Goal: Information Seeking & Learning: Check status

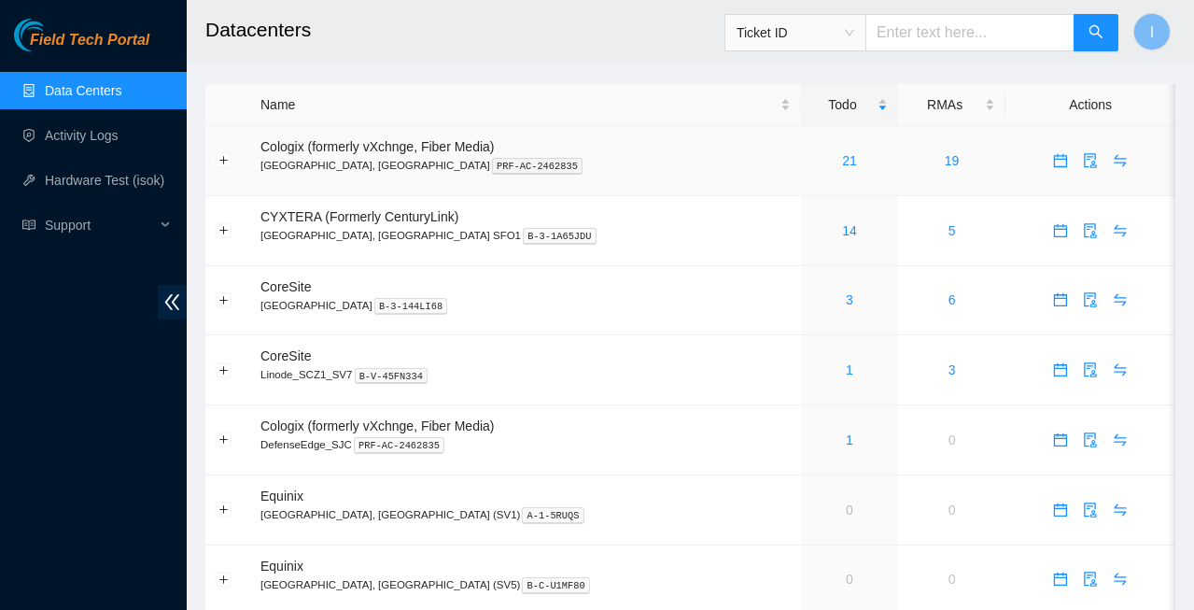
click at [661, 152] on td "Cologix (formerly vXchnge, Fiber Media) [GEOGRAPHIC_DATA], [GEOGRAPHIC_DATA] PR…" at bounding box center [525, 161] width 551 height 70
click at [842, 165] on link "21" at bounding box center [849, 160] width 15 height 15
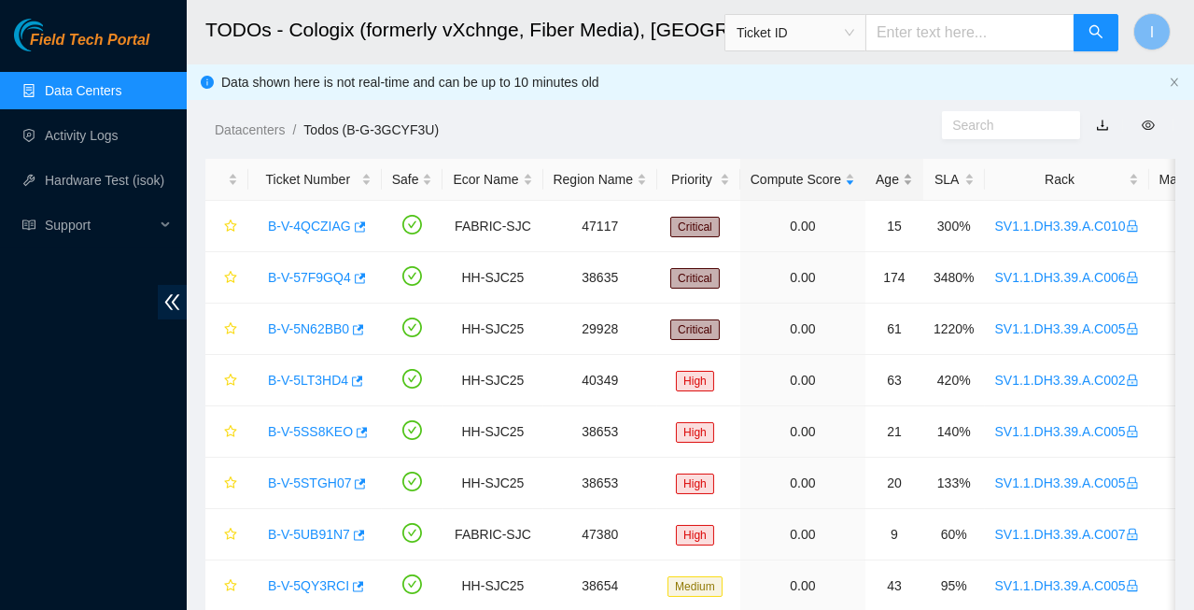
click at [888, 189] on div "Age" at bounding box center [894, 179] width 37 height 21
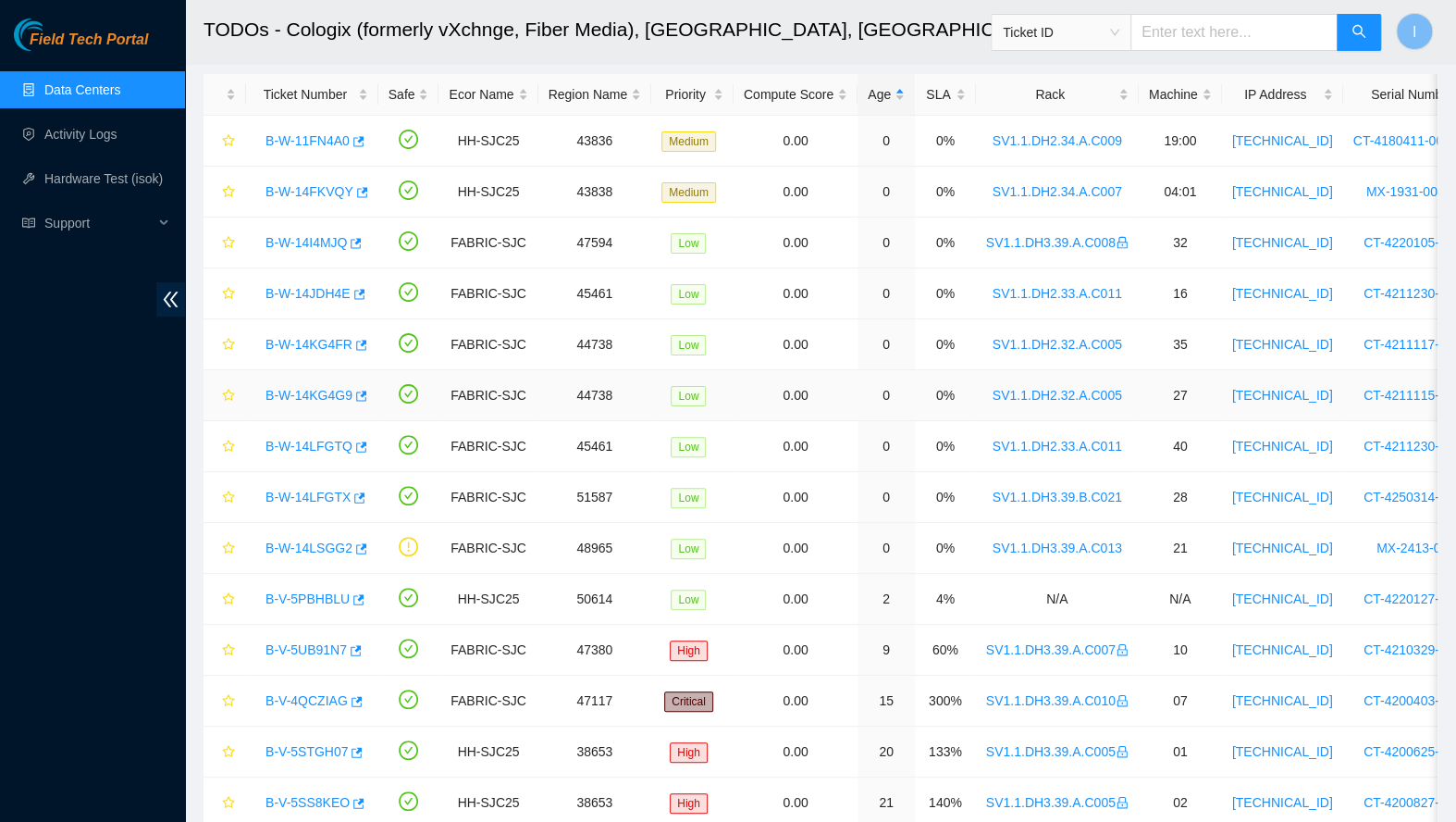
click at [309, 397] on link "B-W-14KG4G9" at bounding box center [309, 395] width 87 height 15
click at [313, 421] on td "B-W-14LFGTQ" at bounding box center [311, 446] width 132 height 51
click at [316, 438] on link "B-W-14LFGTQ" at bounding box center [309, 445] width 87 height 15
click at [325, 342] on body "Field Tech Portal Data Centers Activity Logs Hardware Test (isok) Support TODOs…" at bounding box center [728, 327] width 1456 height 822
click at [325, 342] on link "B-W-14KG4FR" at bounding box center [309, 344] width 87 height 15
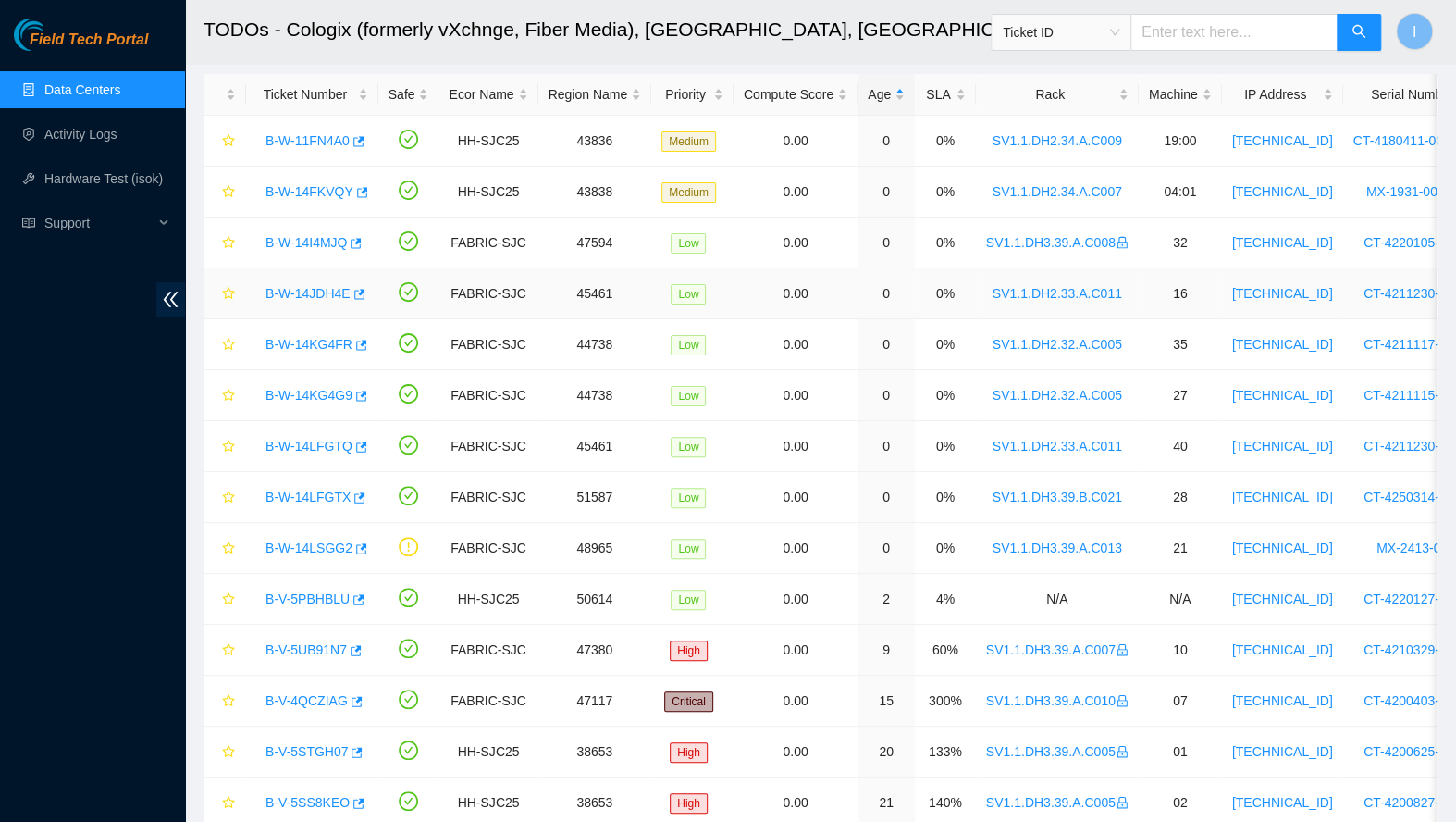
click at [317, 291] on link "B-W-14JDH4E" at bounding box center [308, 293] width 85 height 15
click at [314, 244] on link "B-W-14I4MJQ" at bounding box center [306, 242] width 81 height 15
click at [311, 479] on td "B-W-14LFGTX" at bounding box center [311, 497] width 132 height 51
click at [318, 504] on div "B-W-14LFGTX" at bounding box center [312, 497] width 112 height 30
click at [318, 505] on div "B-W-14LFGTX" at bounding box center [312, 497] width 112 height 30
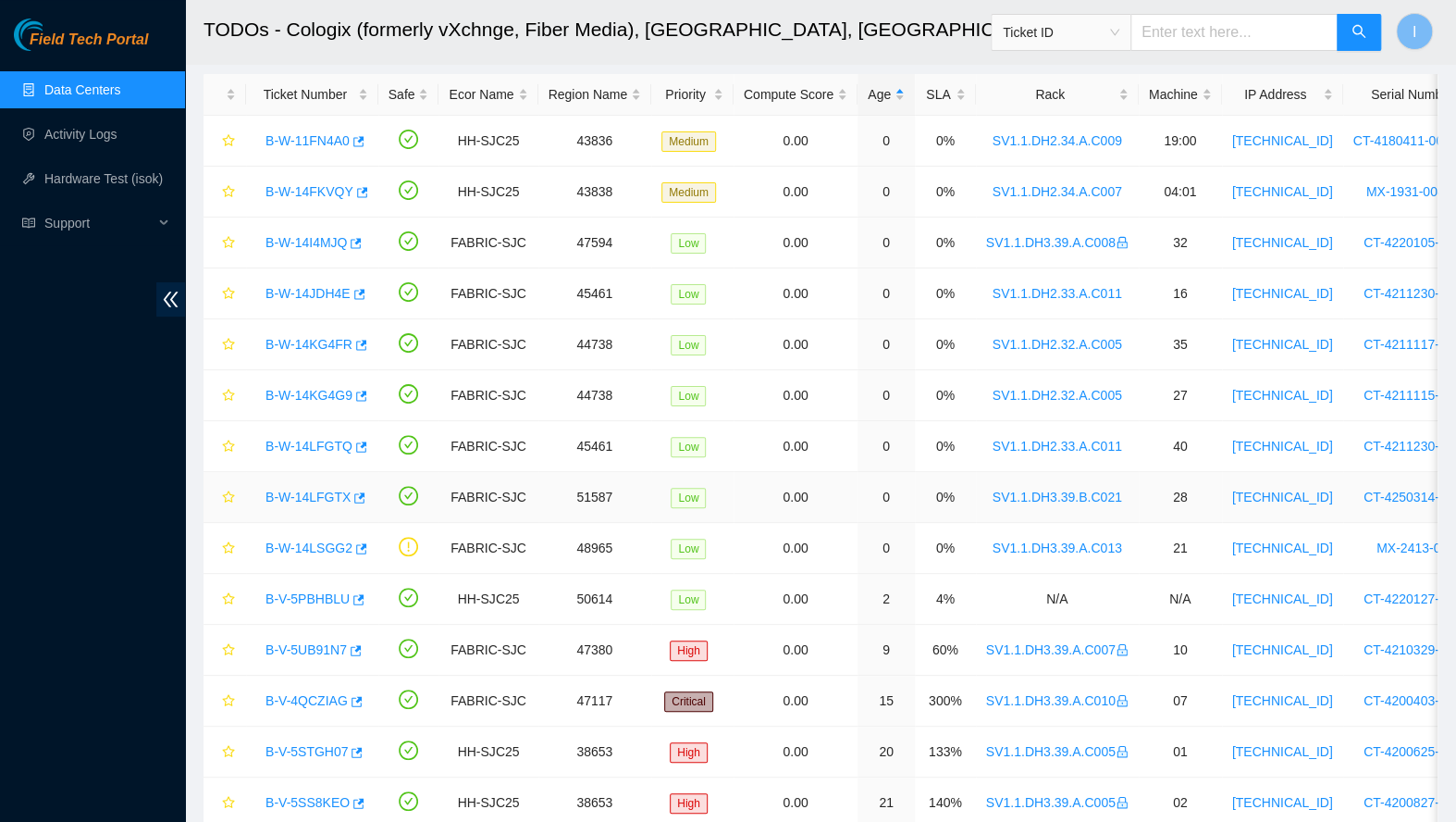
click at [314, 490] on link "B-W-14LFGTX" at bounding box center [308, 497] width 85 height 15
click at [314, 556] on div "B-W-14LSGG2" at bounding box center [312, 548] width 112 height 30
click at [316, 546] on link "B-W-14LSGG2" at bounding box center [309, 547] width 87 height 15
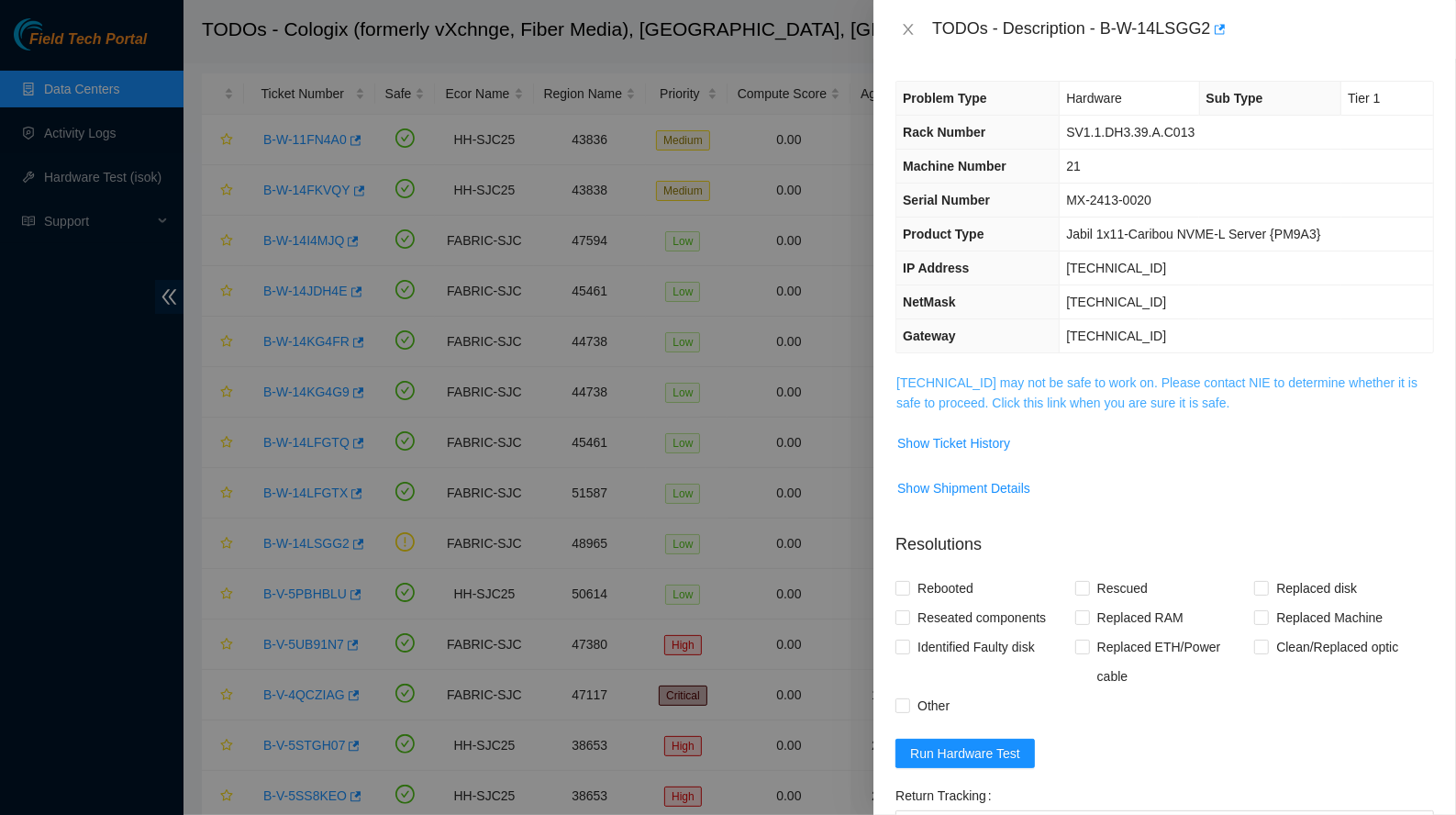
click at [950, 392] on link "[TECHNICAL_ID] may not be safe to work on. Please contact NIE to determine whet…" at bounding box center [1157, 392] width 521 height 34
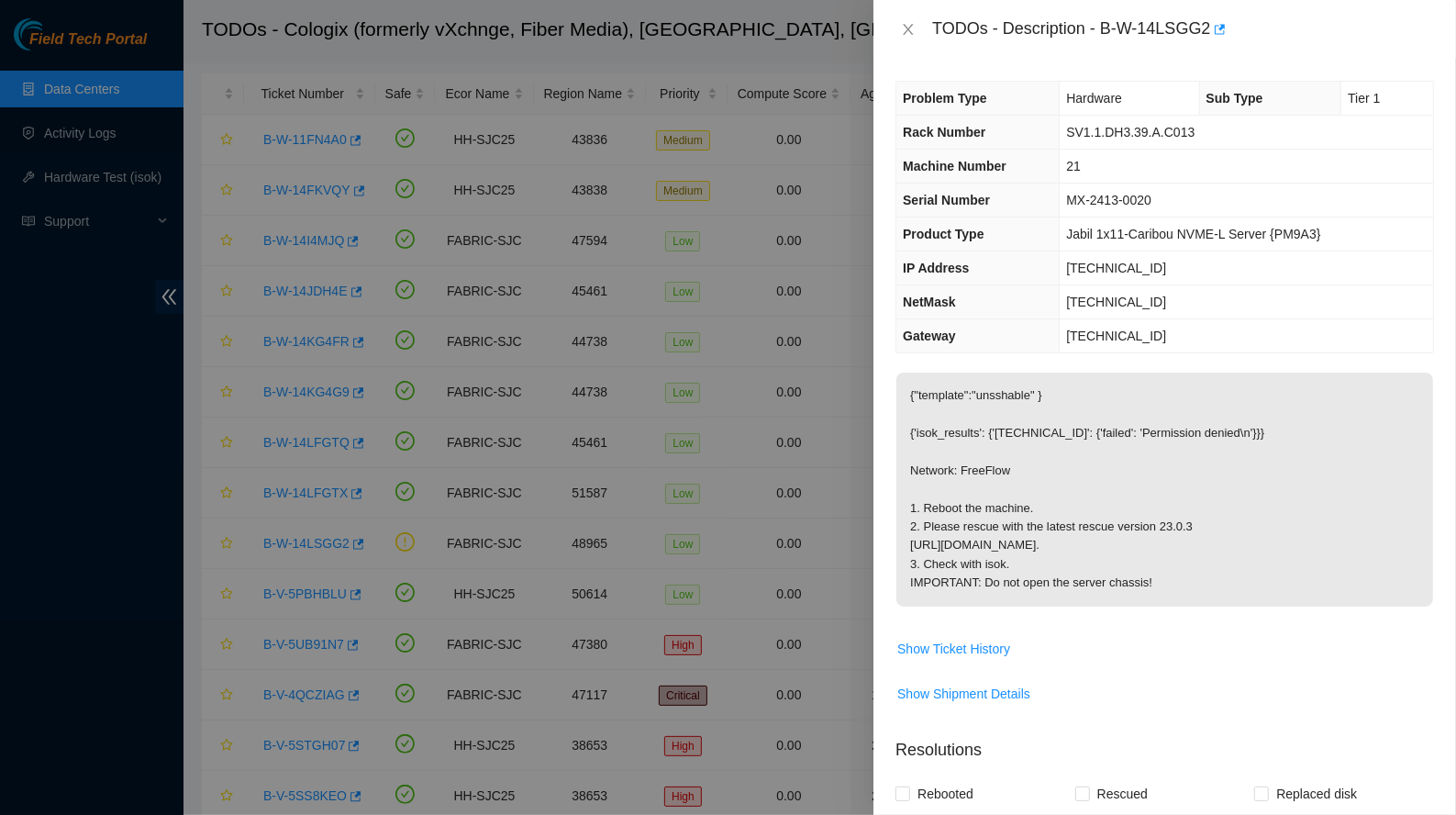
click at [724, 437] on div at bounding box center [728, 407] width 1456 height 815
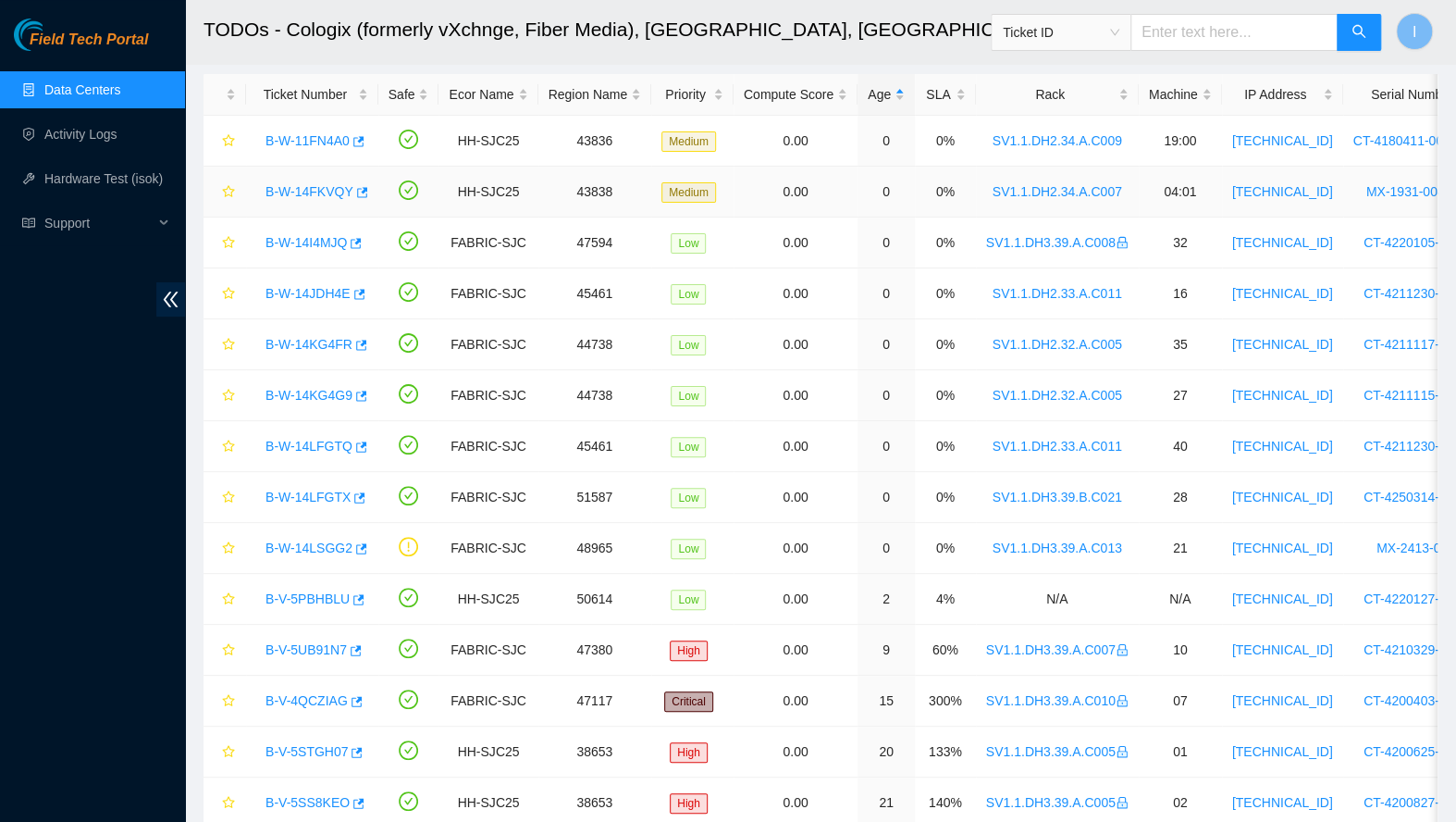
click at [305, 186] on link "B-W-14FKVQY" at bounding box center [309, 191] width 88 height 15
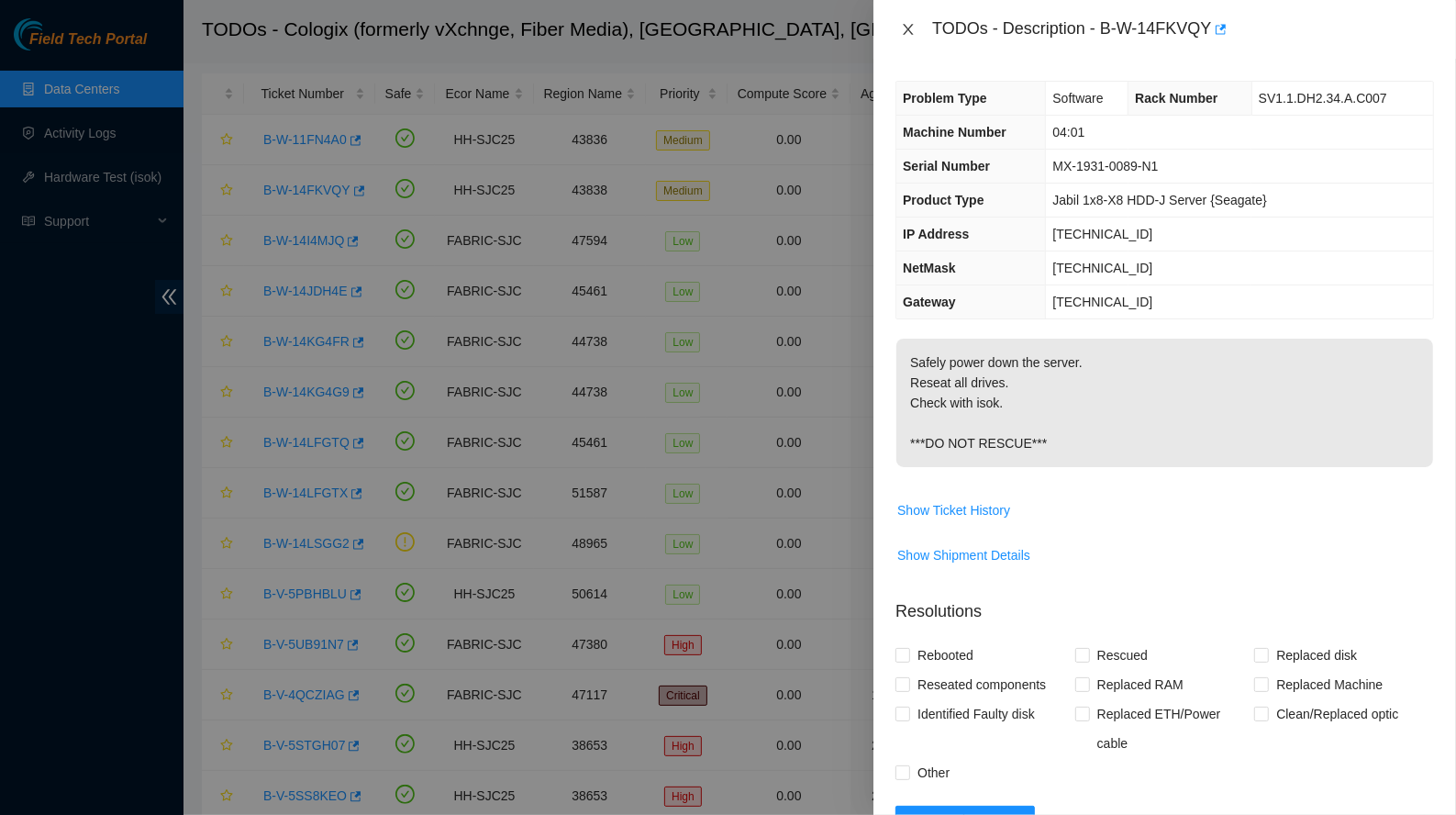
click at [907, 34] on icon "close" at bounding box center [908, 29] width 15 height 15
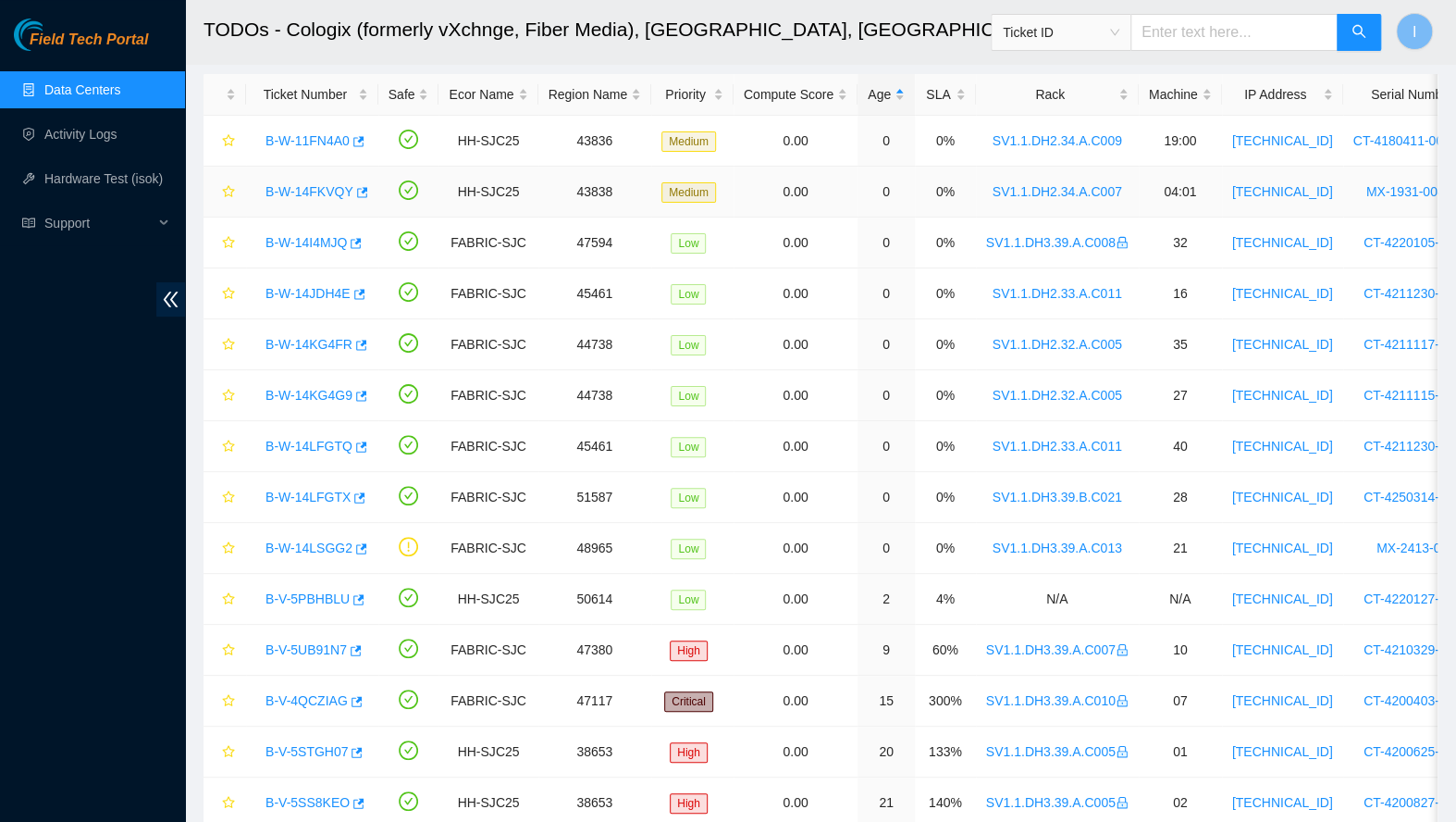
click at [315, 185] on link "B-W-14FKVQY" at bounding box center [309, 191] width 88 height 15
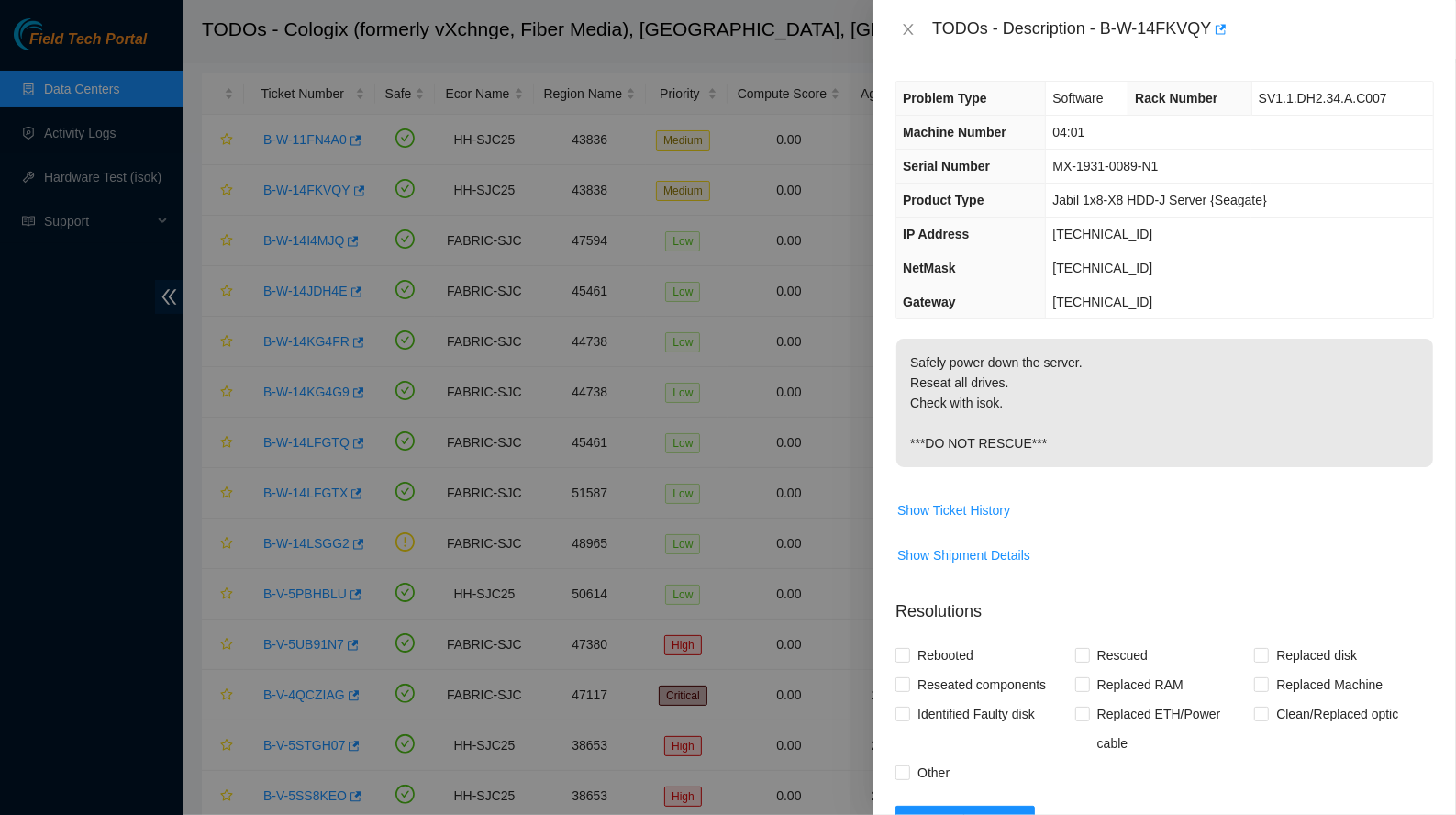
click at [894, 33] on div "TODOs - Description - B-W-14FKVQY" at bounding box center [1165, 29] width 583 height 59
click at [904, 31] on icon "close" at bounding box center [908, 29] width 15 height 15
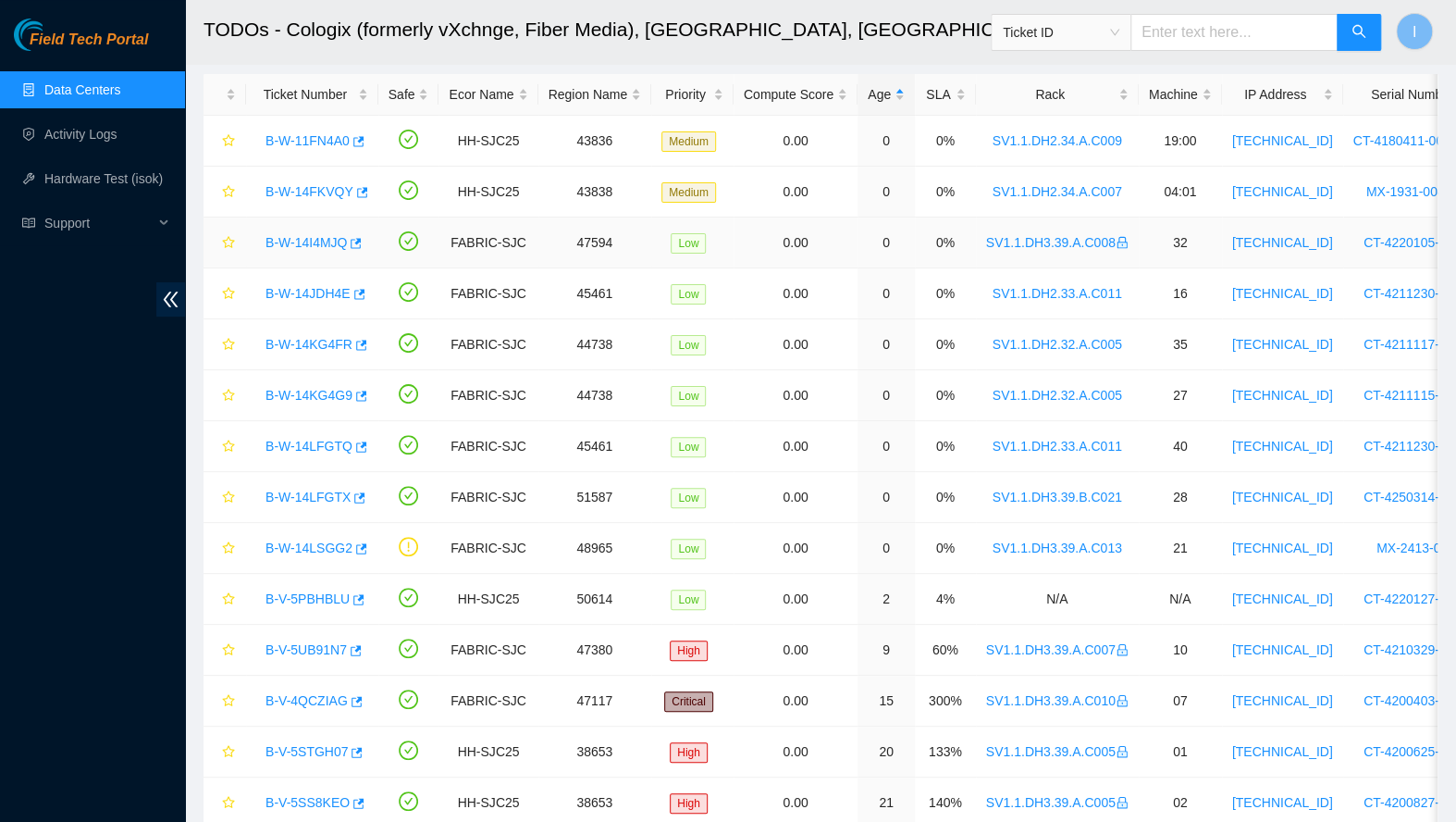
click at [324, 250] on div "B-W-14I4MJQ" at bounding box center [312, 243] width 112 height 30
click at [311, 244] on link "B-W-14I4MJQ" at bounding box center [306, 242] width 81 height 15
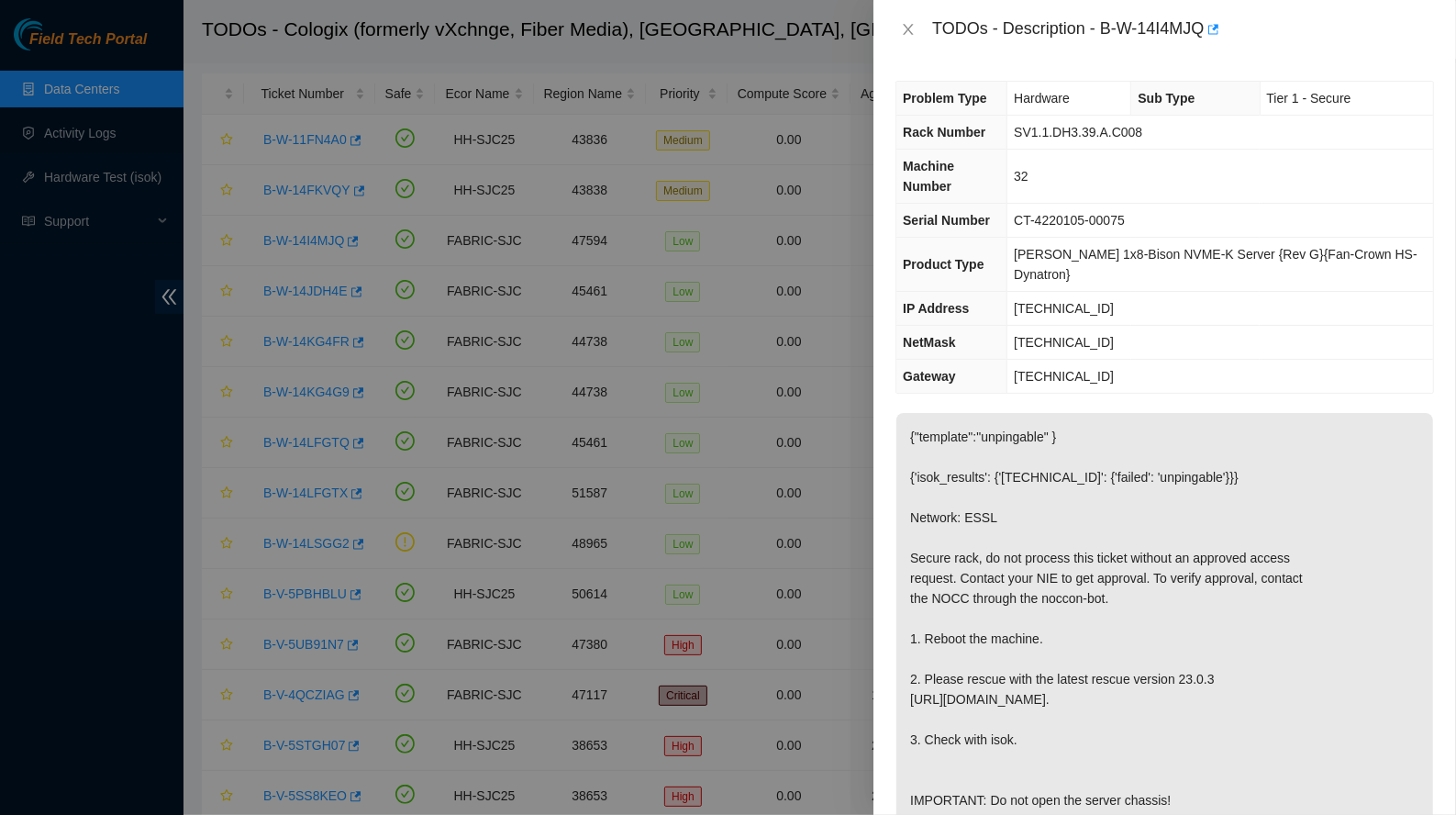
click at [907, 37] on div "TODOs - Description - B-W-14I4MJQ" at bounding box center [1165, 29] width 539 height 29
click at [905, 30] on icon "close" at bounding box center [908, 29] width 15 height 15
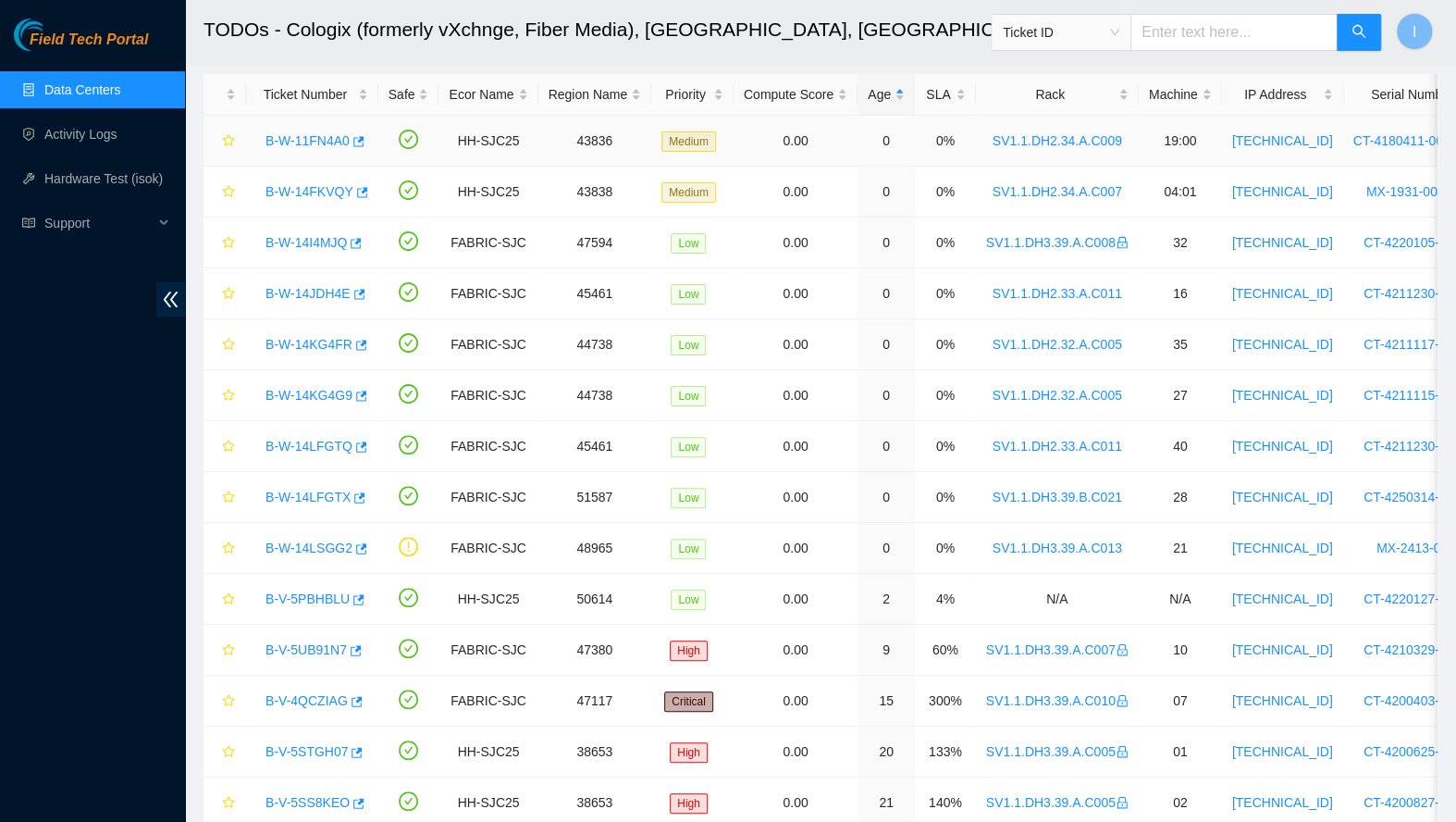
click at [302, 137] on link "B-W-11FN4A0" at bounding box center [307, 140] width 84 height 15
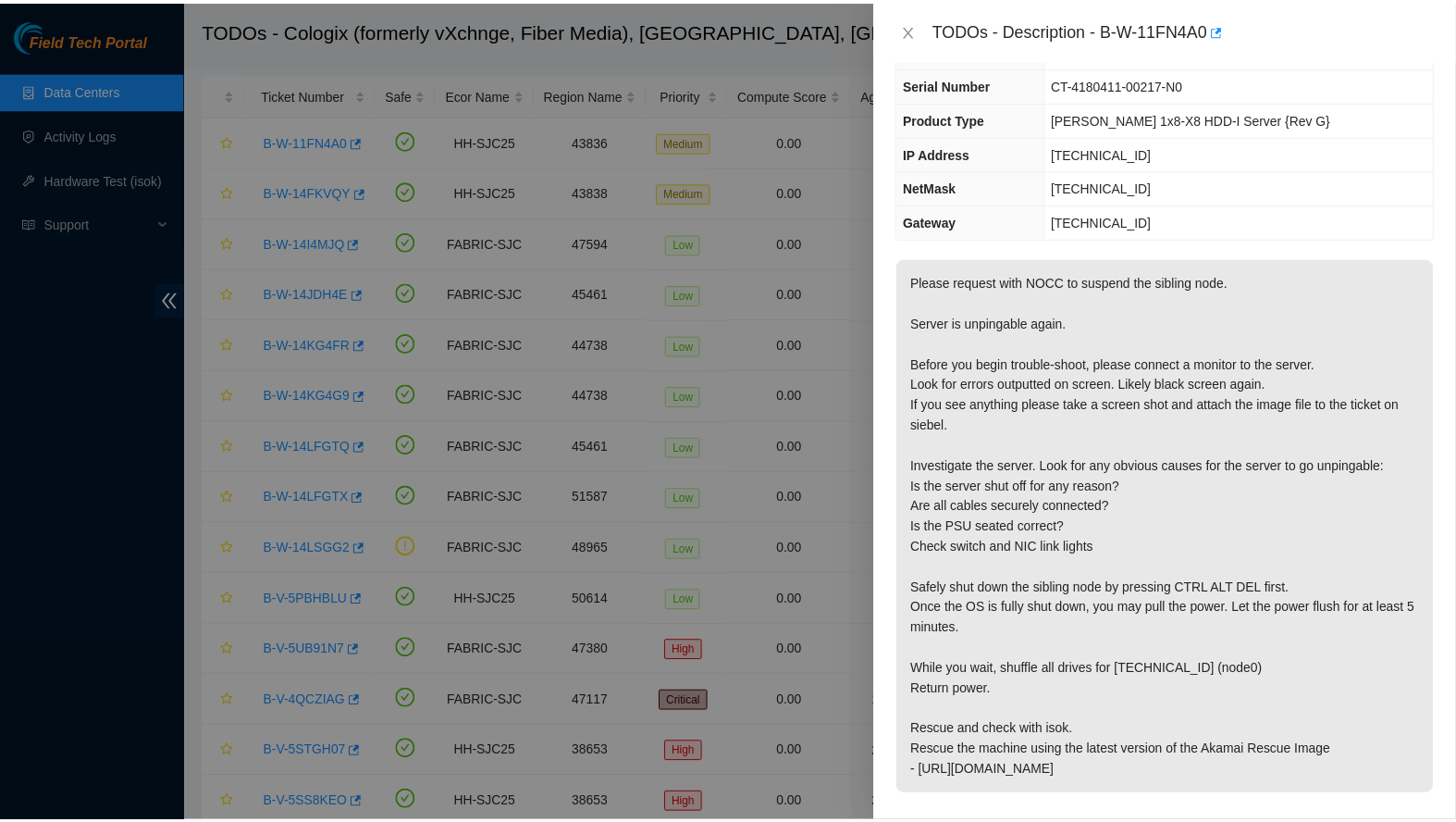
scroll to position [168, 0]
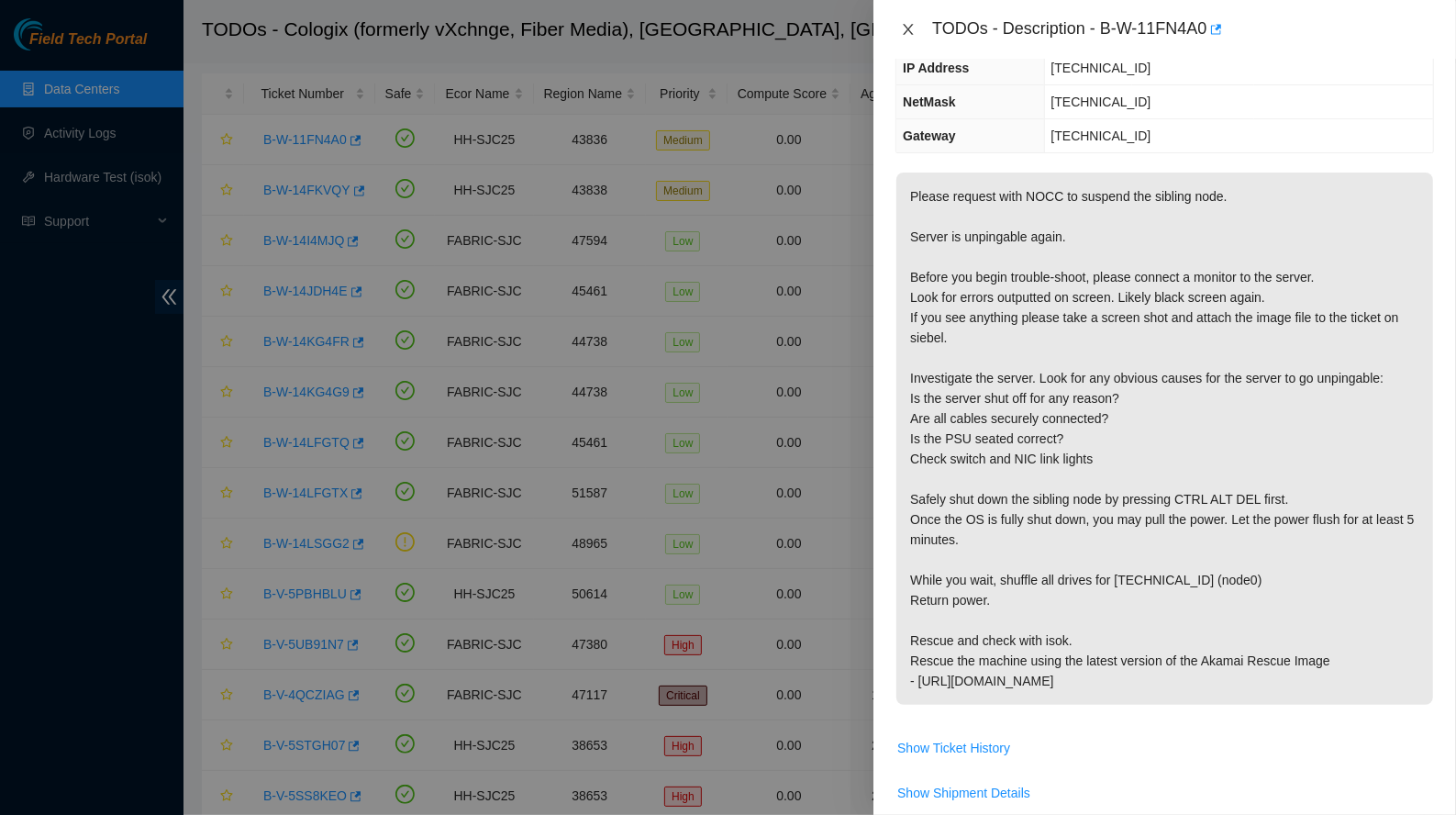
click at [907, 27] on icon "close" at bounding box center [908, 29] width 15 height 15
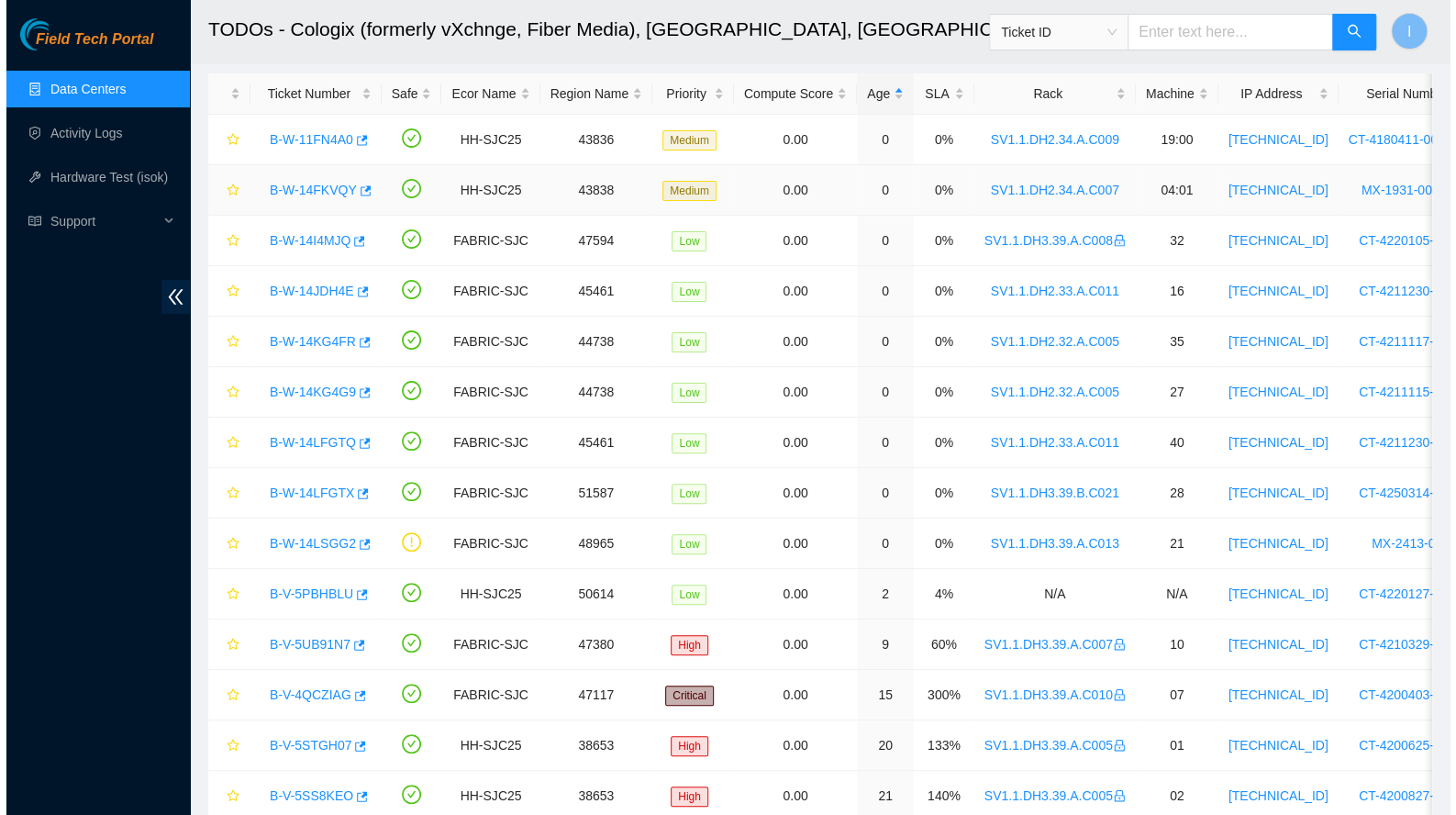
scroll to position [228, 0]
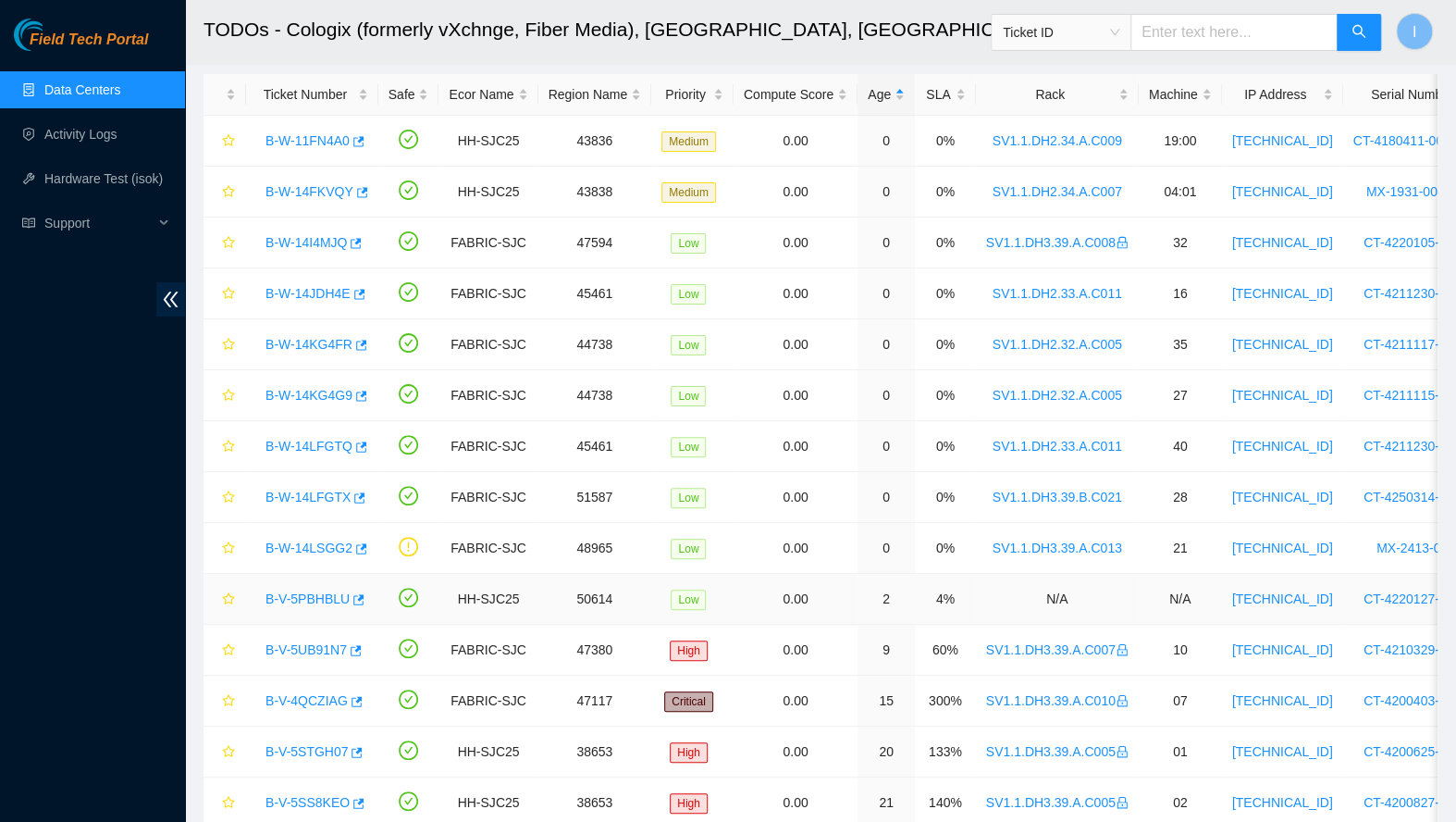
click at [307, 592] on link "B-V-5PBHBLU" at bounding box center [307, 598] width 84 height 15
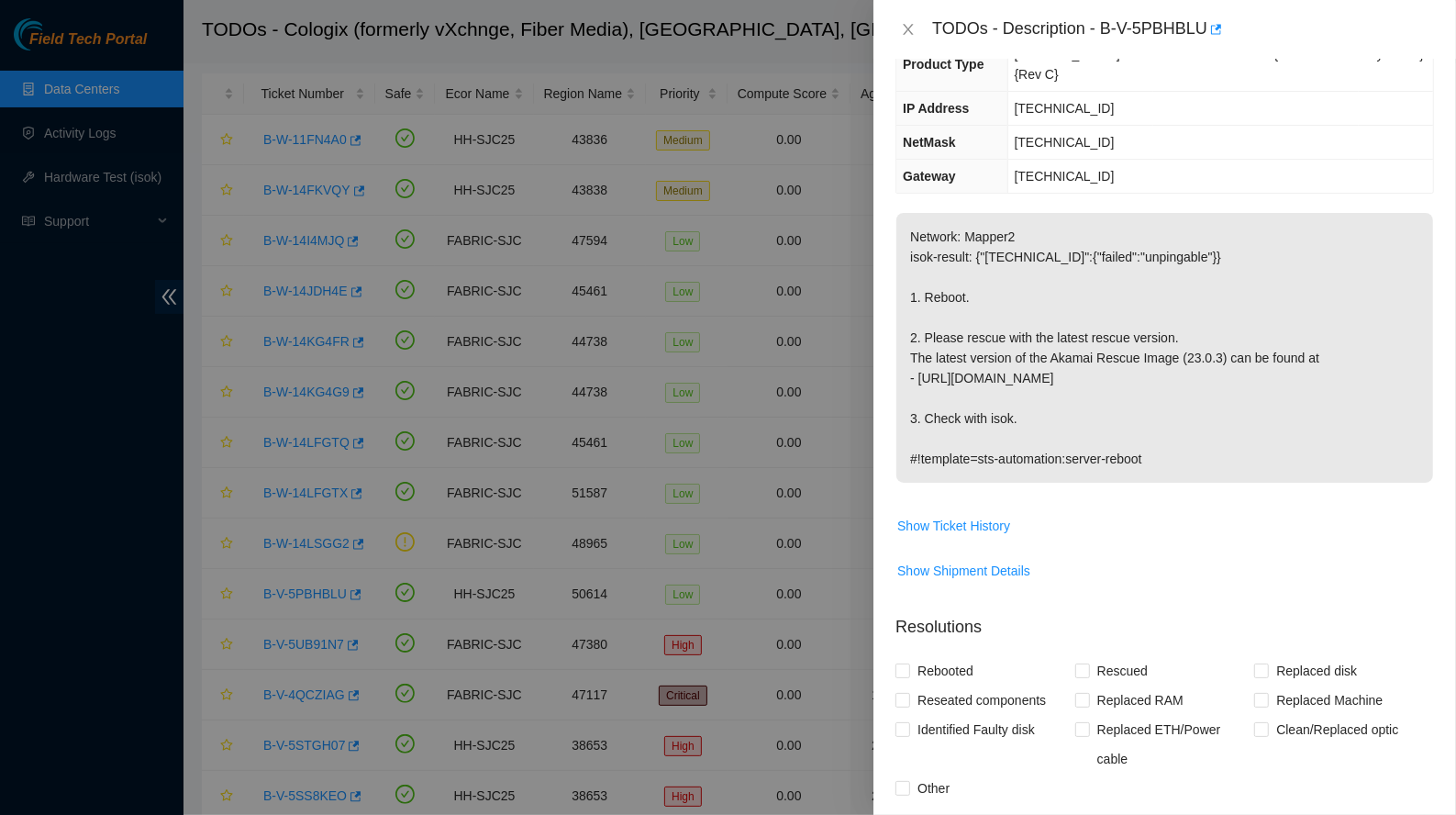
scroll to position [0, 0]
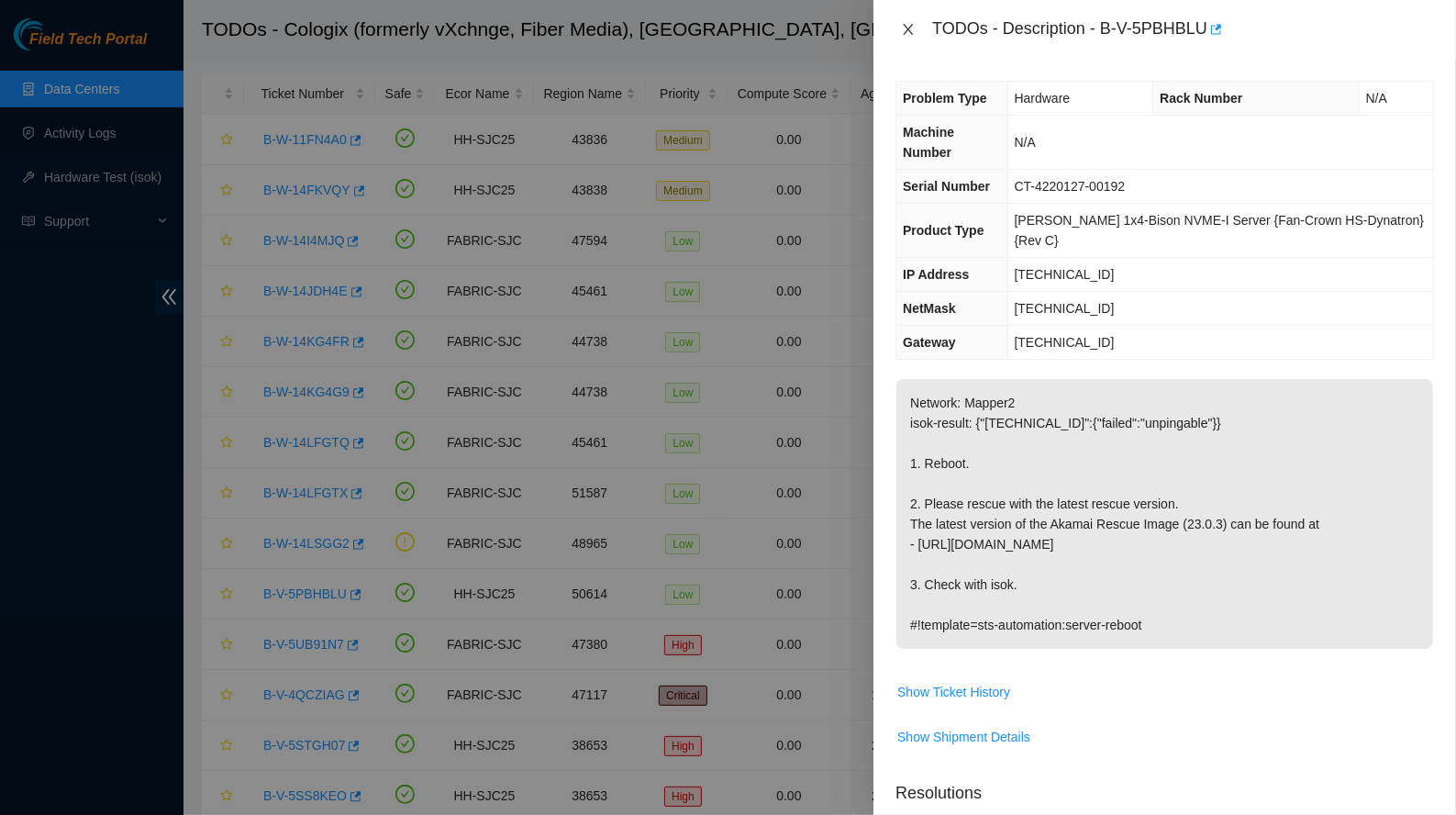
click at [905, 33] on icon "close" at bounding box center [908, 29] width 10 height 11
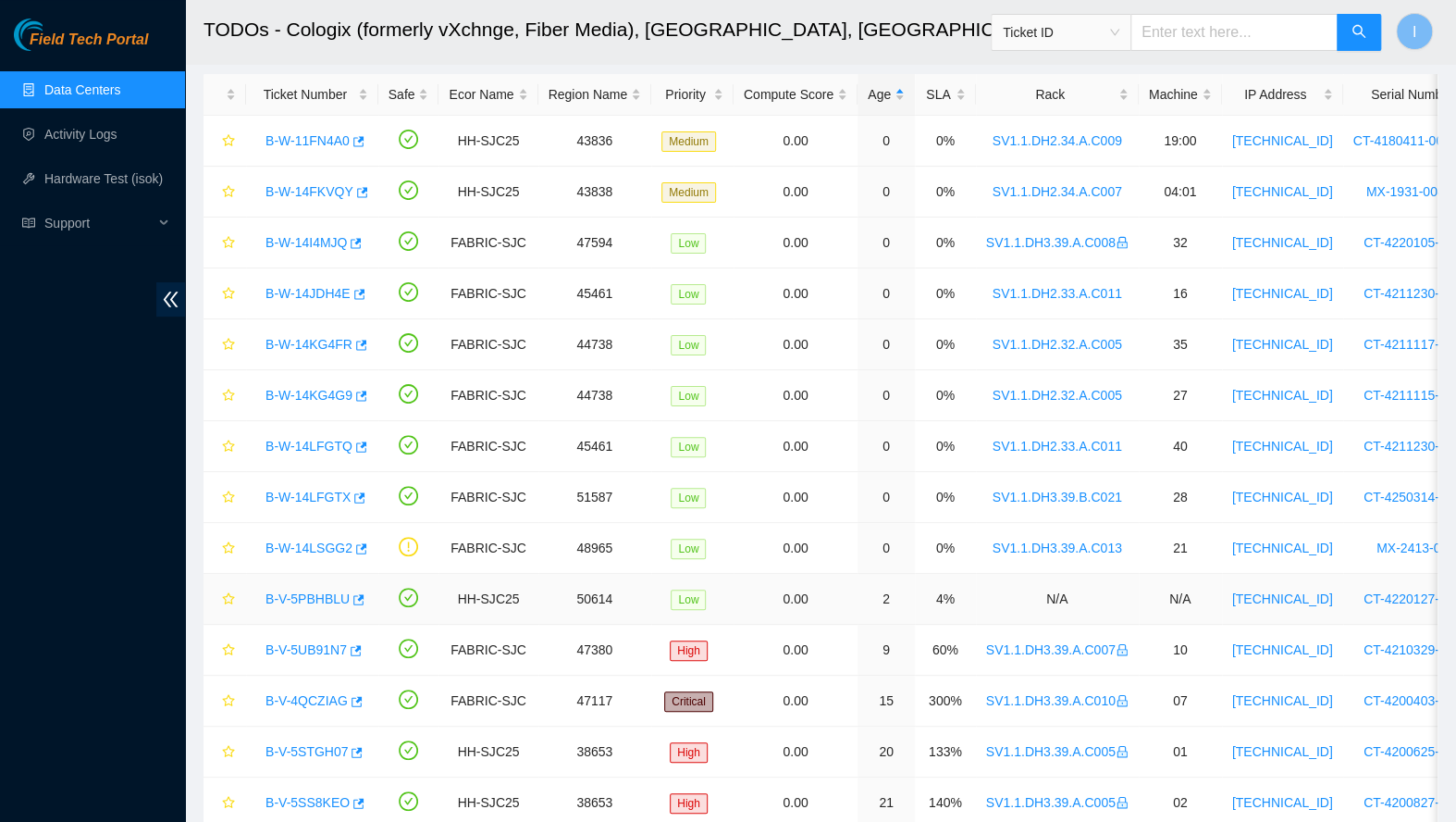
click at [295, 598] on link "B-V-5PBHBLU" at bounding box center [307, 598] width 84 height 15
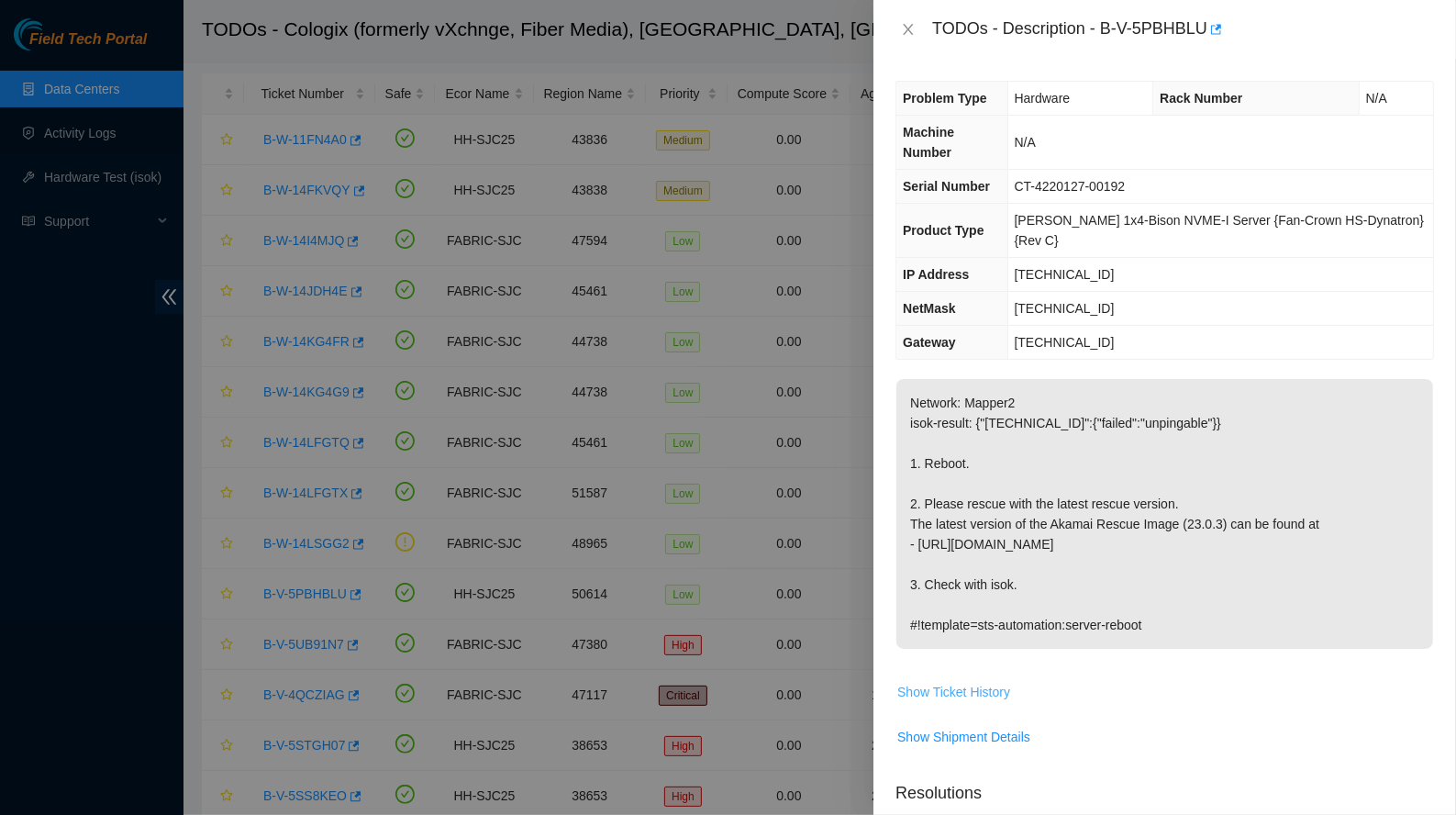
click at [955, 599] on button "Show Ticket History" at bounding box center [954, 692] width 115 height 29
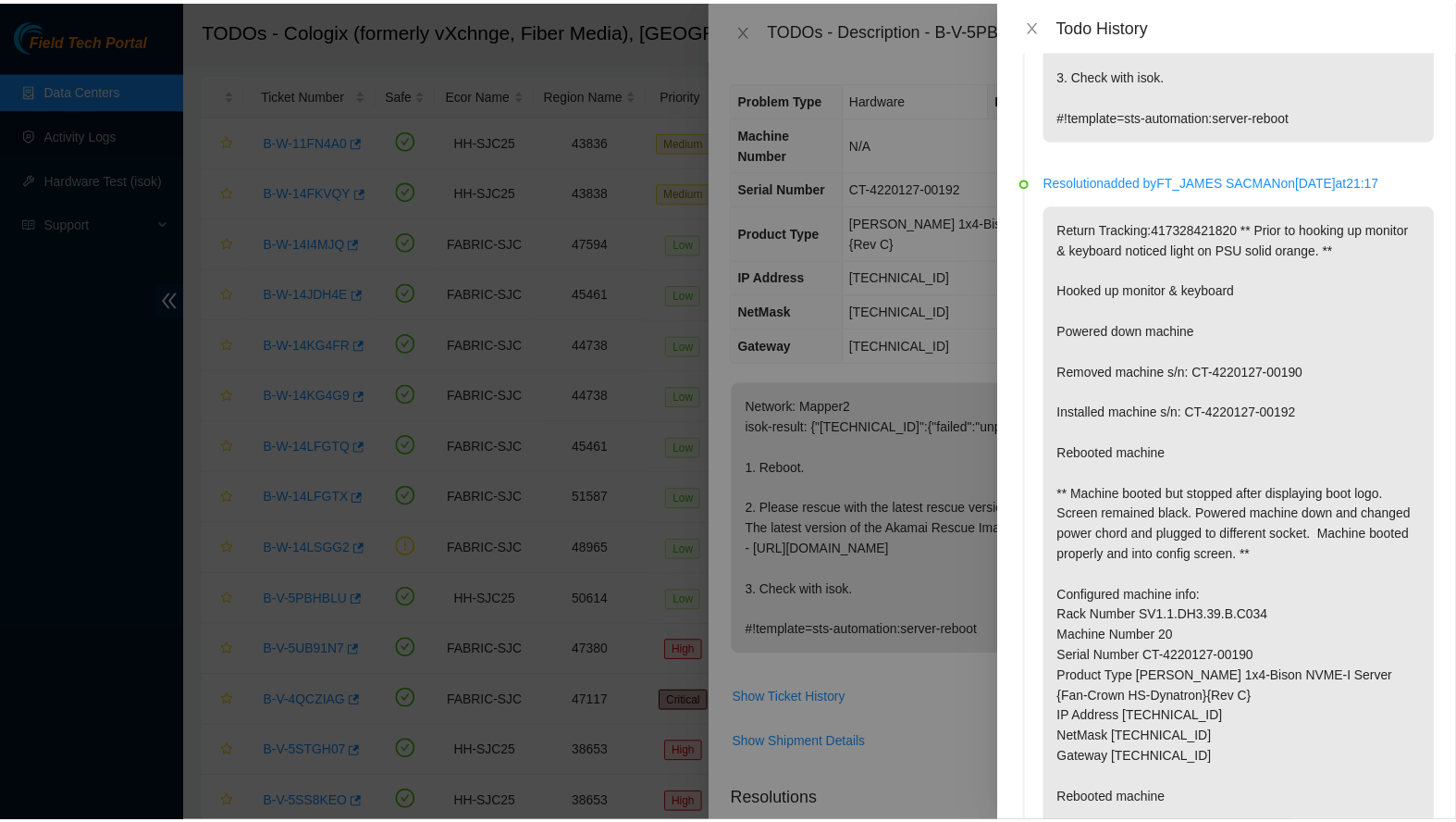
scroll to position [420, 0]
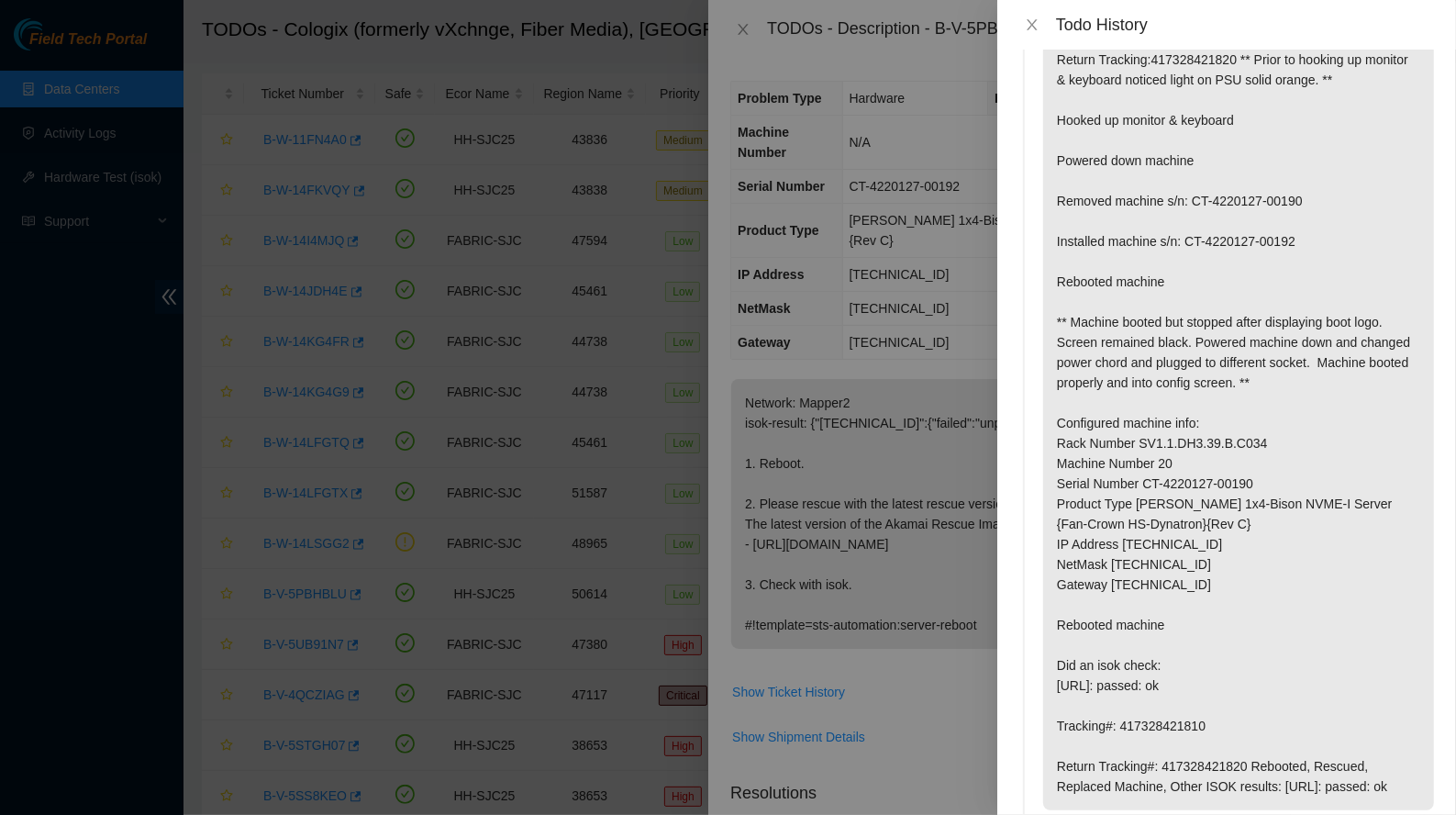
click at [728, 409] on div at bounding box center [728, 407] width 1456 height 815
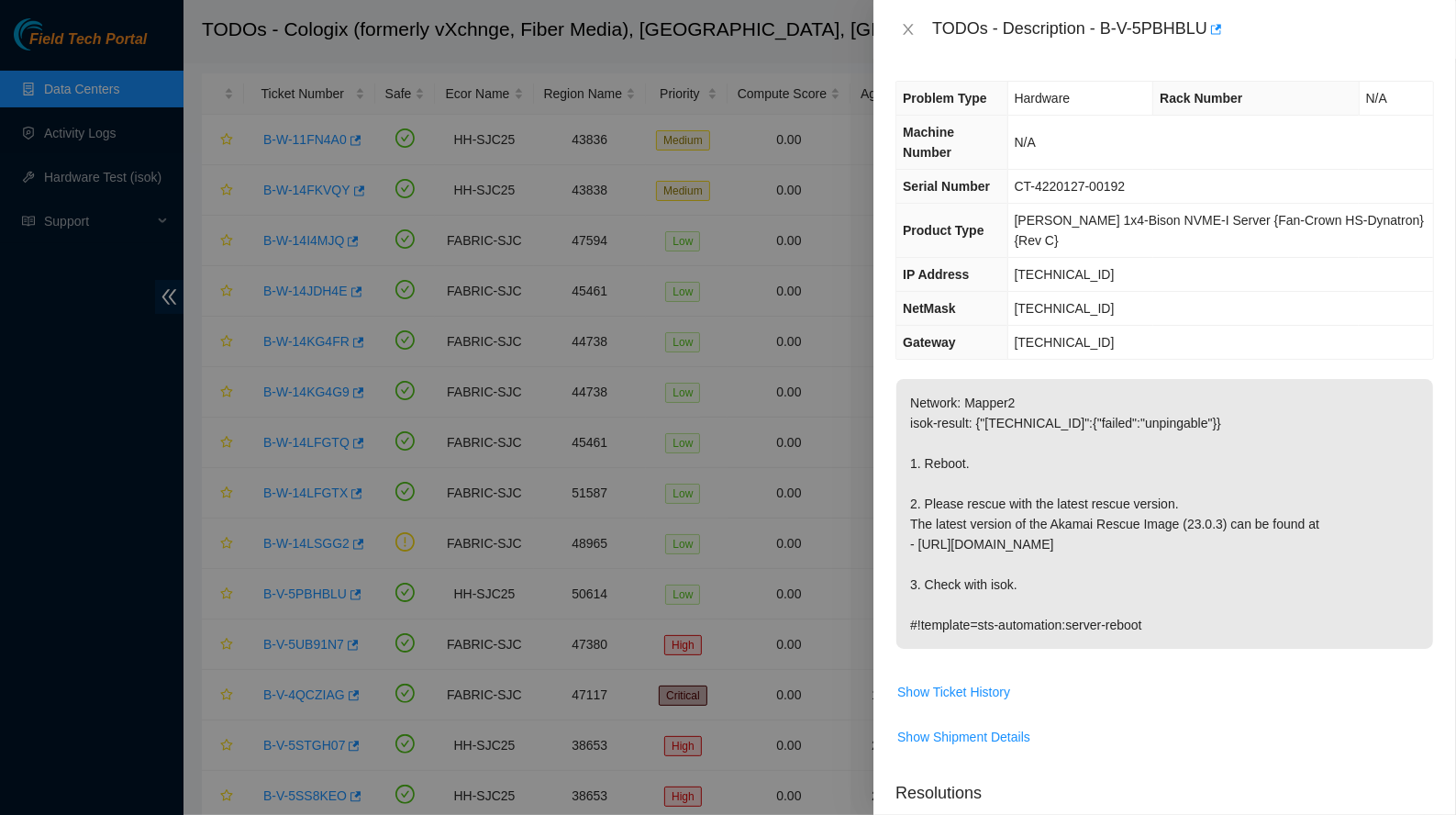
click at [700, 361] on div at bounding box center [728, 407] width 1456 height 815
click at [907, 32] on icon "close" at bounding box center [908, 29] width 15 height 15
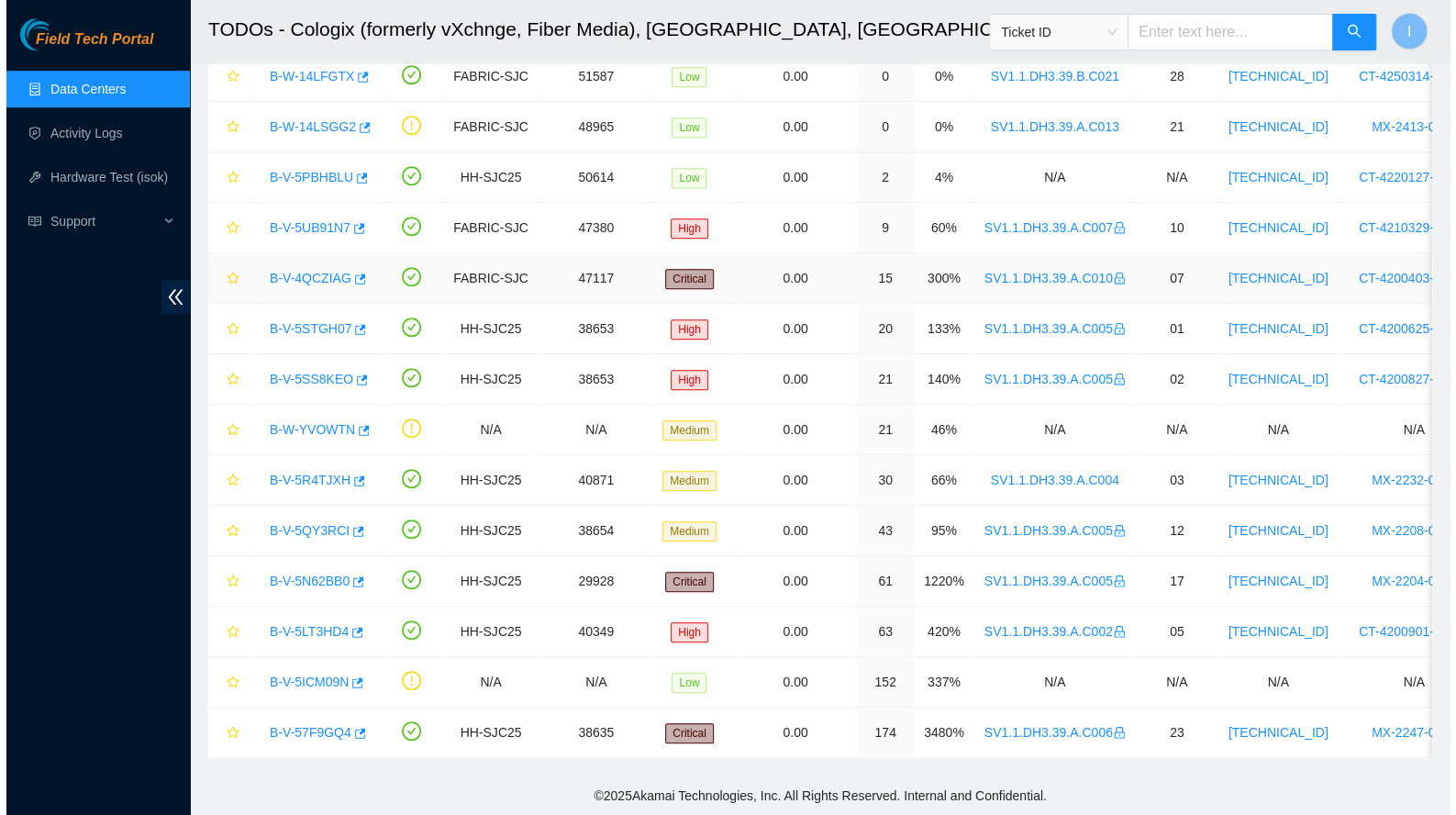
scroll to position [0, 0]
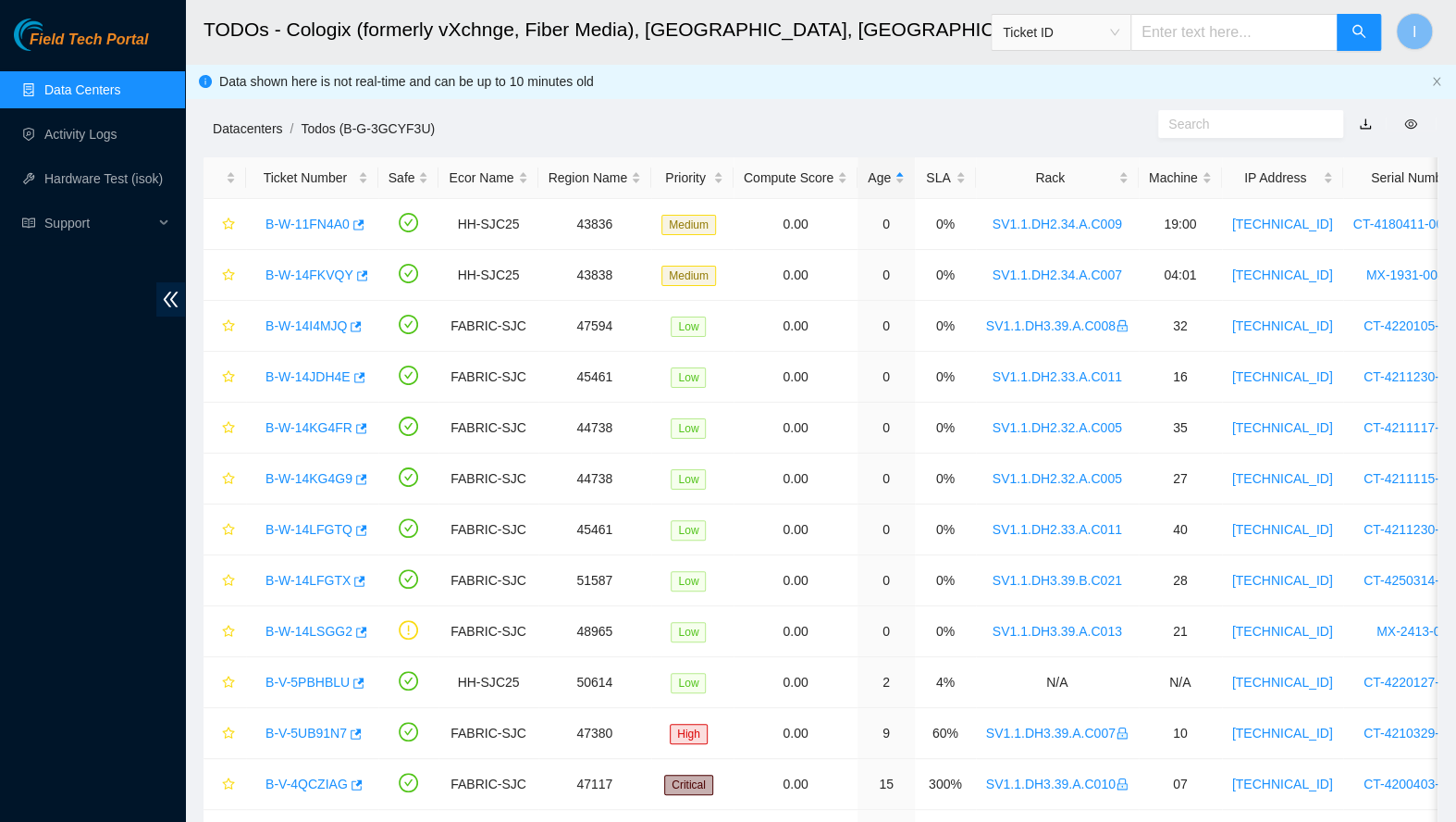
click at [223, 130] on link "Datacenters" at bounding box center [248, 128] width 69 height 15
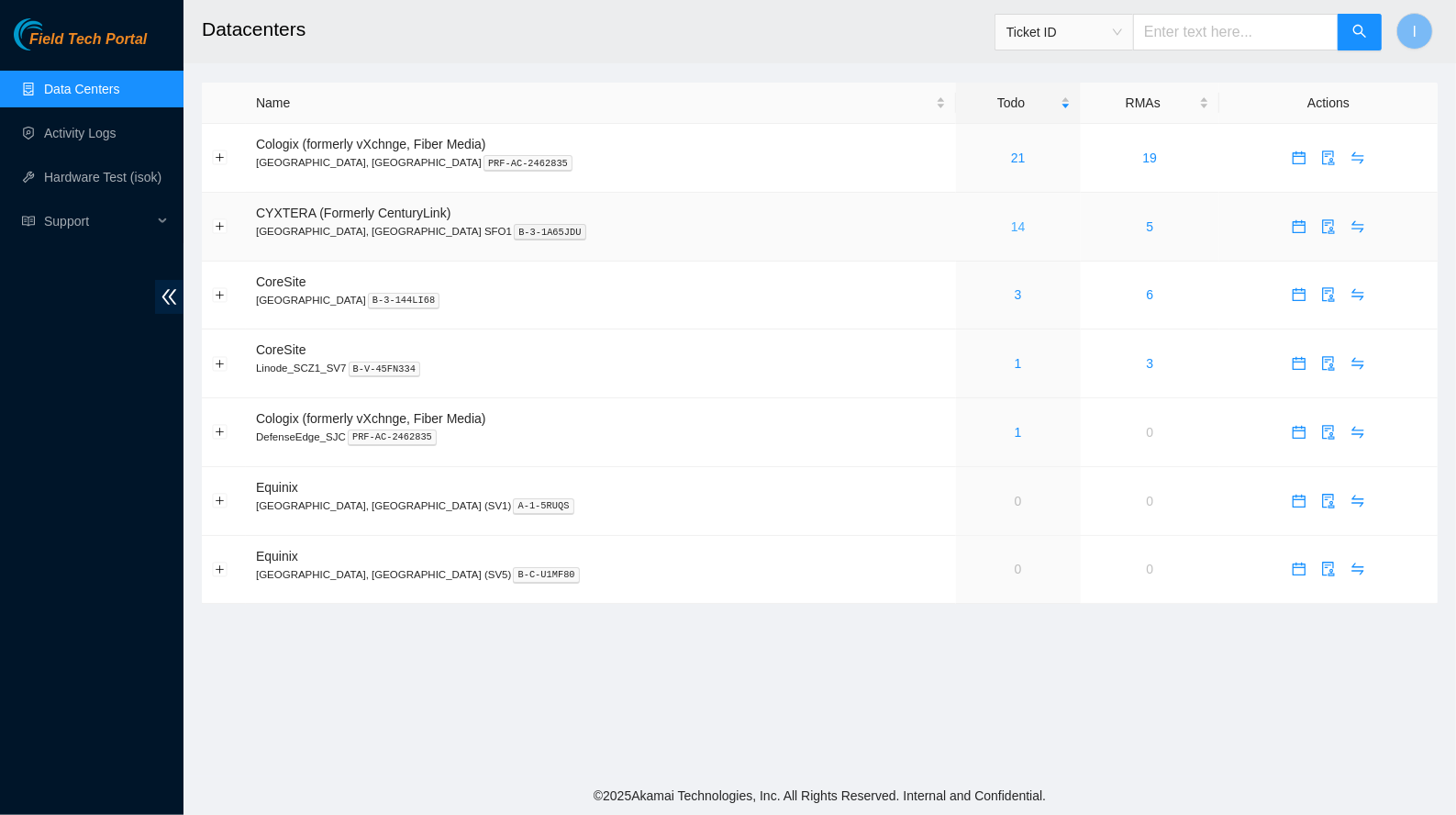
click at [1012, 228] on link "14" at bounding box center [1019, 226] width 15 height 15
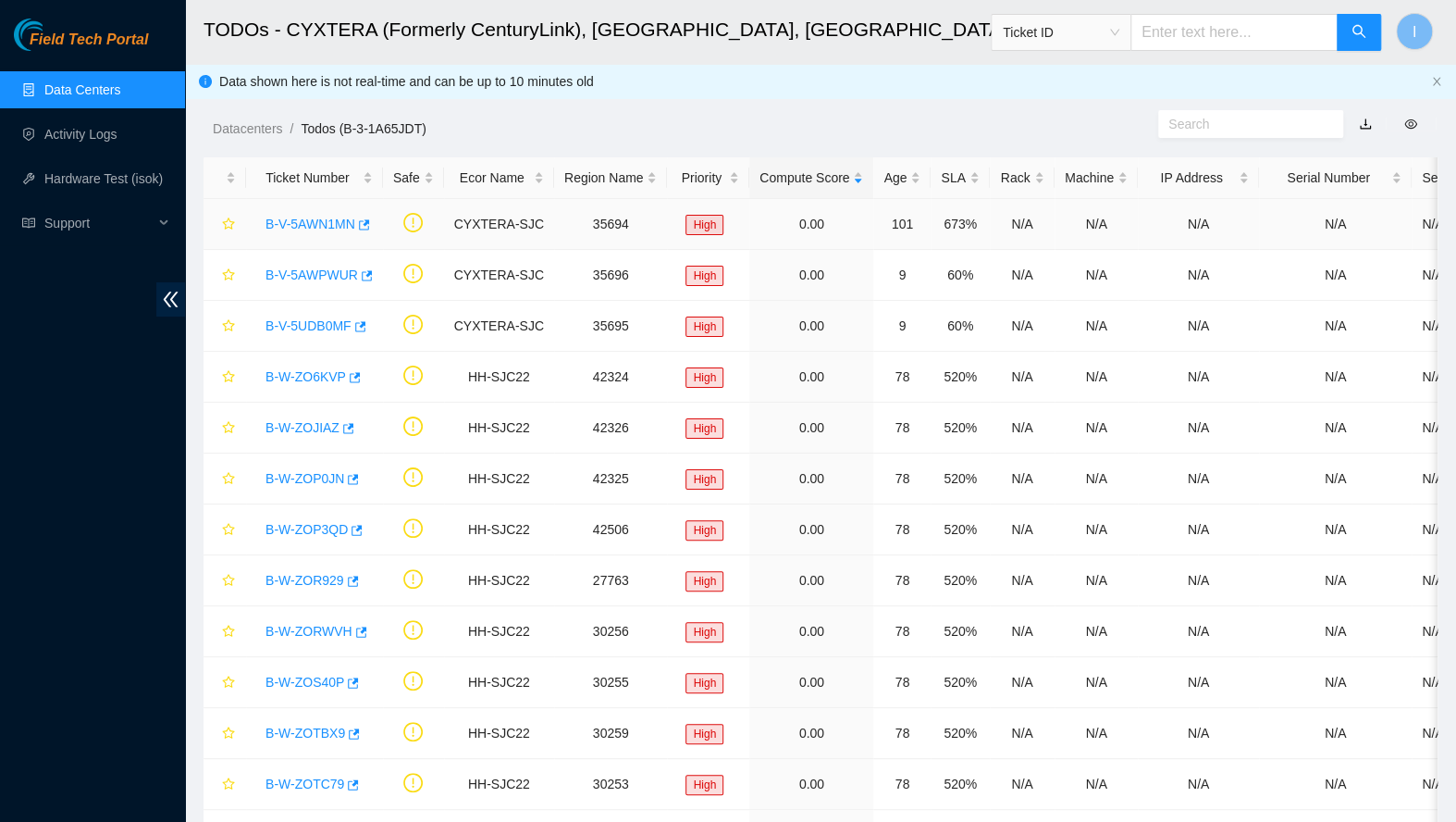
click at [873, 200] on td "101" at bounding box center [902, 224] width 57 height 51
click at [883, 187] on div "Age" at bounding box center [901, 177] width 37 height 21
click at [290, 218] on link "B-W-14H0D0U" at bounding box center [308, 223] width 86 height 15
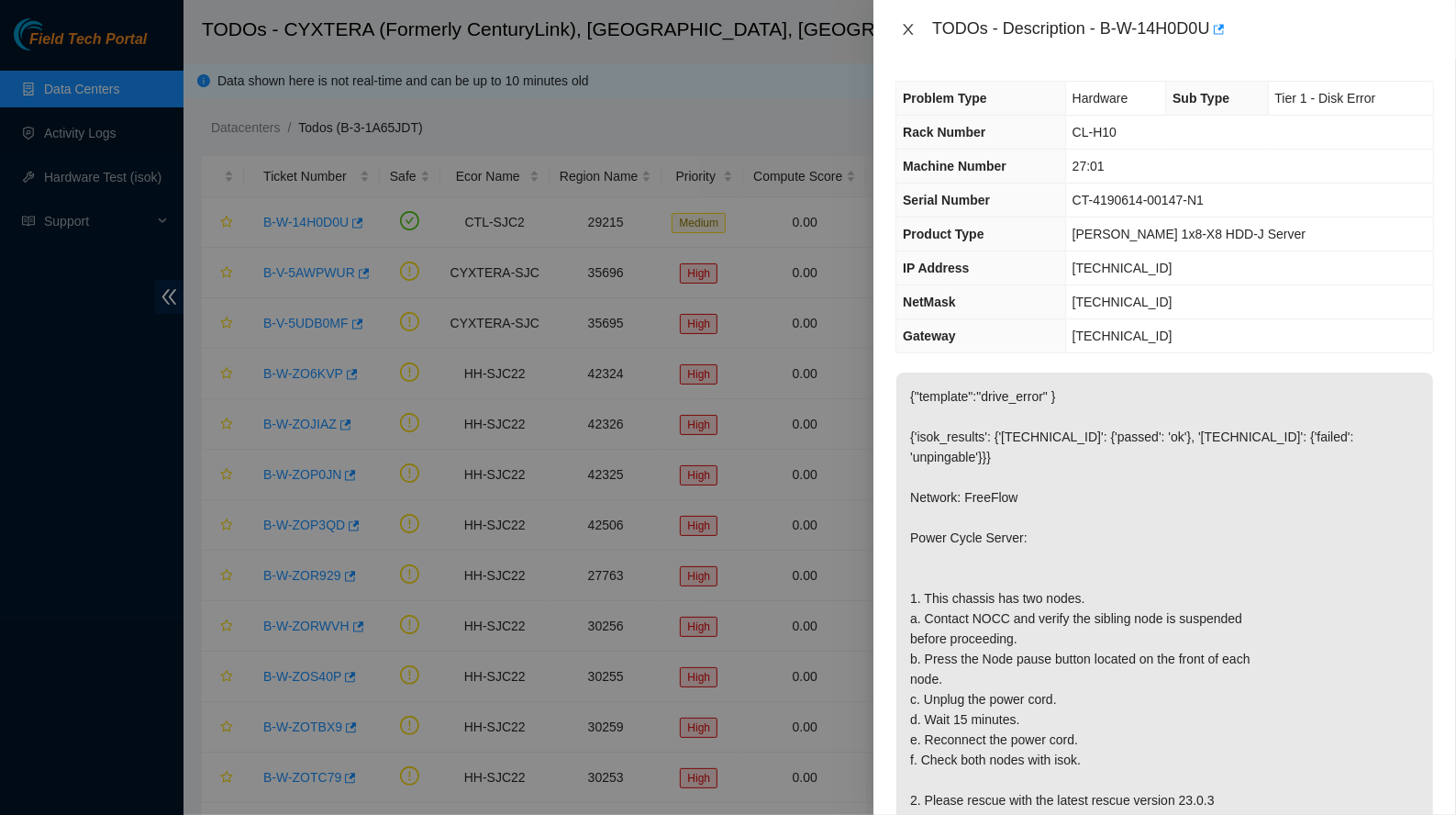
click at [916, 29] on icon "close" at bounding box center [908, 29] width 15 height 15
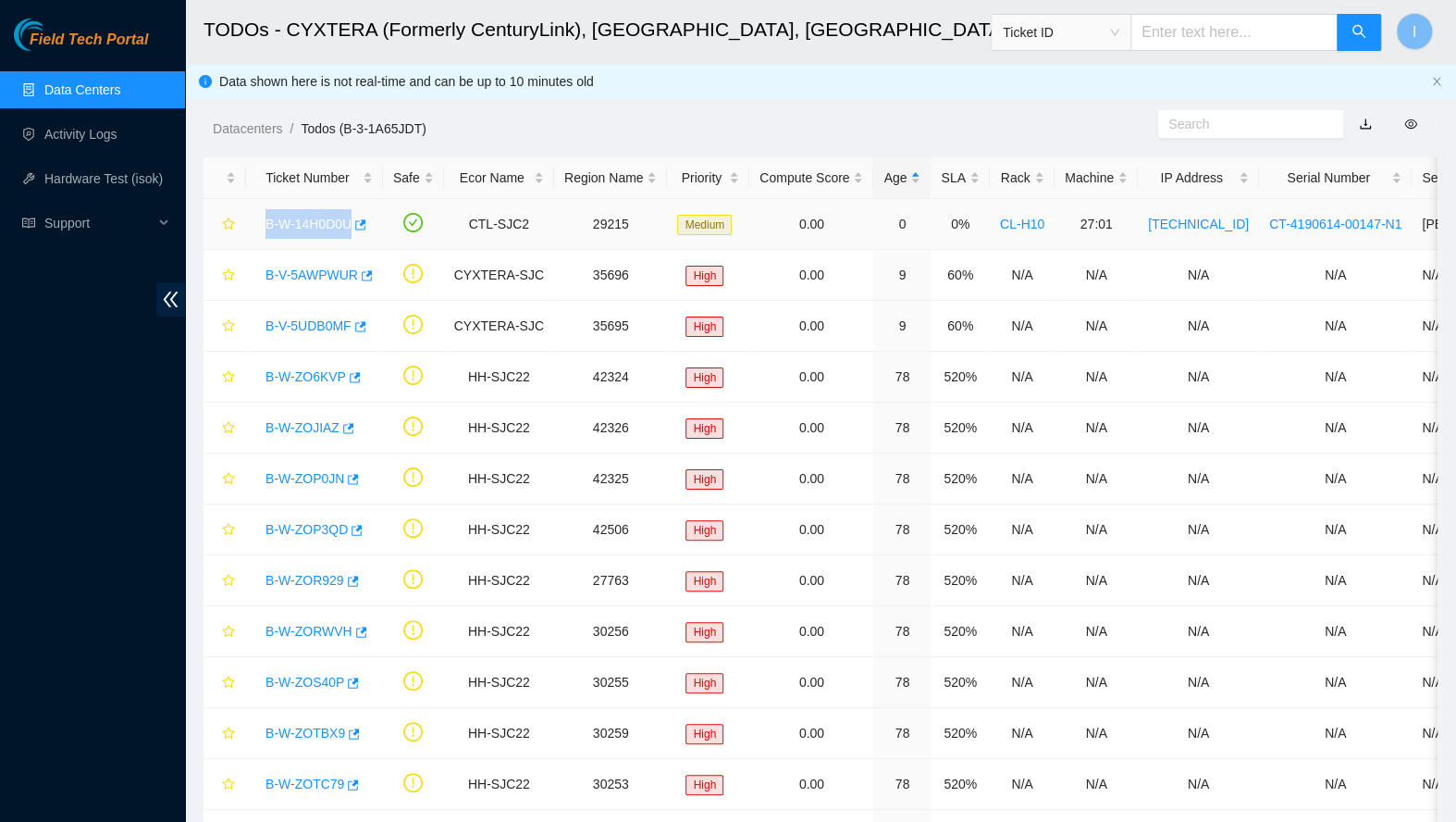
drag, startPoint x: 261, startPoint y: 225, endPoint x: 399, endPoint y: 229, distance: 138.1
click at [399, 229] on tr "B-W-14H0D0U CTL-SJC2 29215 Medium 0.00 0 0% CL-H10 27:01 [TECHNICAL_ID] CT-4190…" at bounding box center [936, 224] width 1465 height 51
copy tr "B-W-14H0D0U"
click at [323, 216] on link "B-W-14H0D0U" at bounding box center [308, 223] width 86 height 15
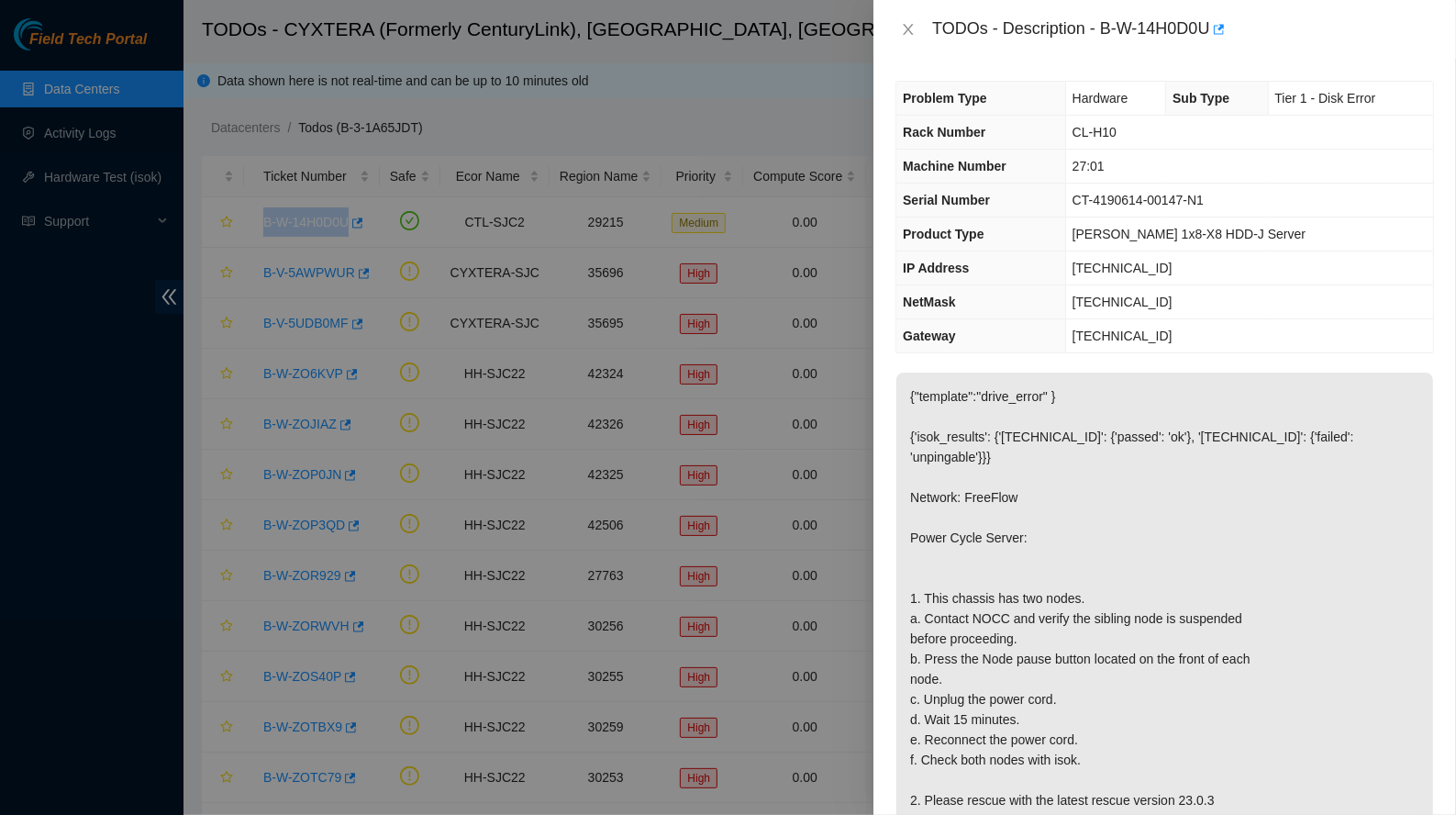
scroll to position [83, 0]
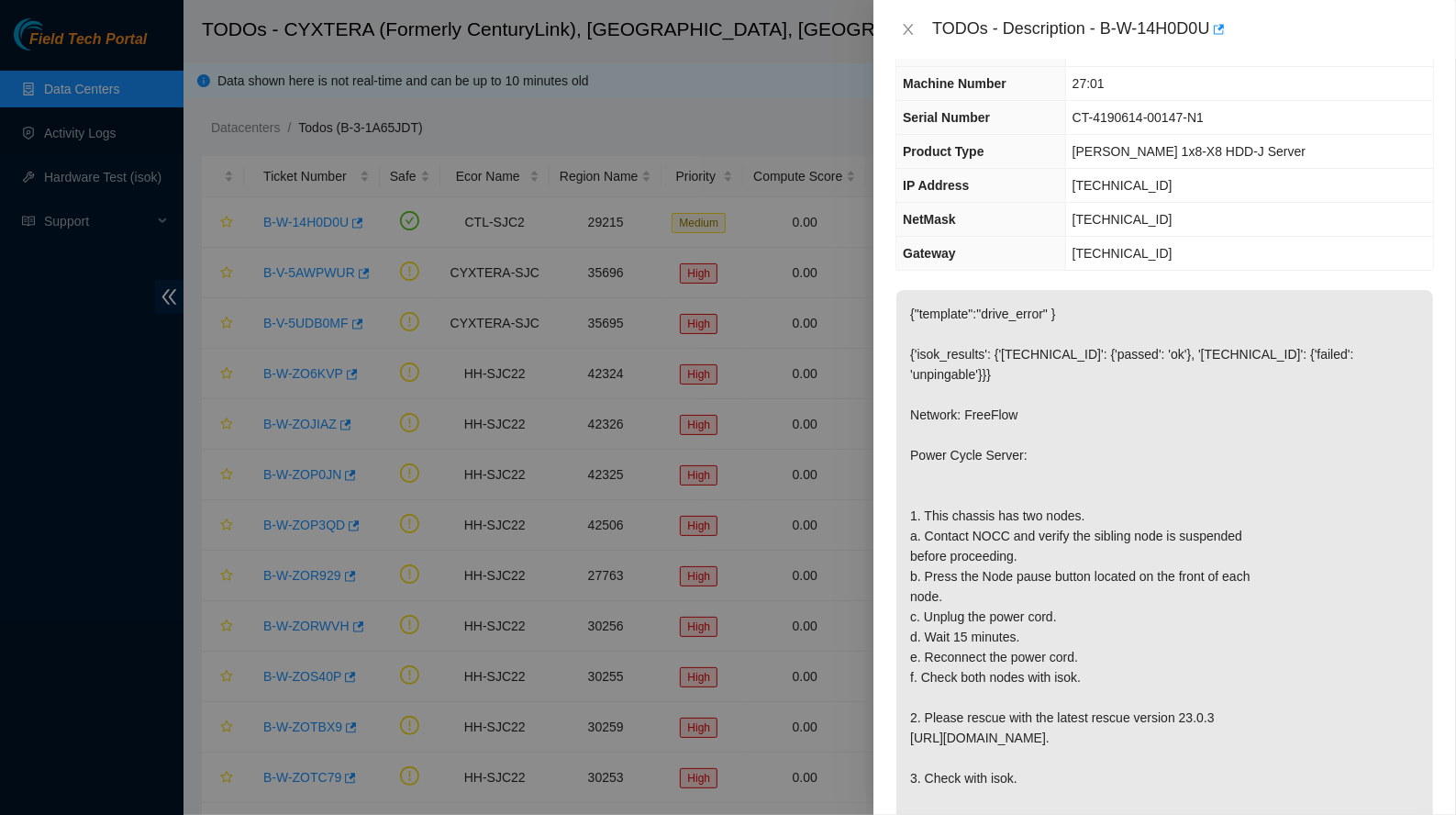
click at [1186, 145] on span "[PERSON_NAME] 1x8-X8 HDD-J Server" at bounding box center [1189, 151] width 233 height 15
click at [1186, 82] on td "27:01" at bounding box center [1250, 84] width 368 height 34
click at [1170, 110] on span "CT-4190614-00147-N1" at bounding box center [1137, 117] width 131 height 15
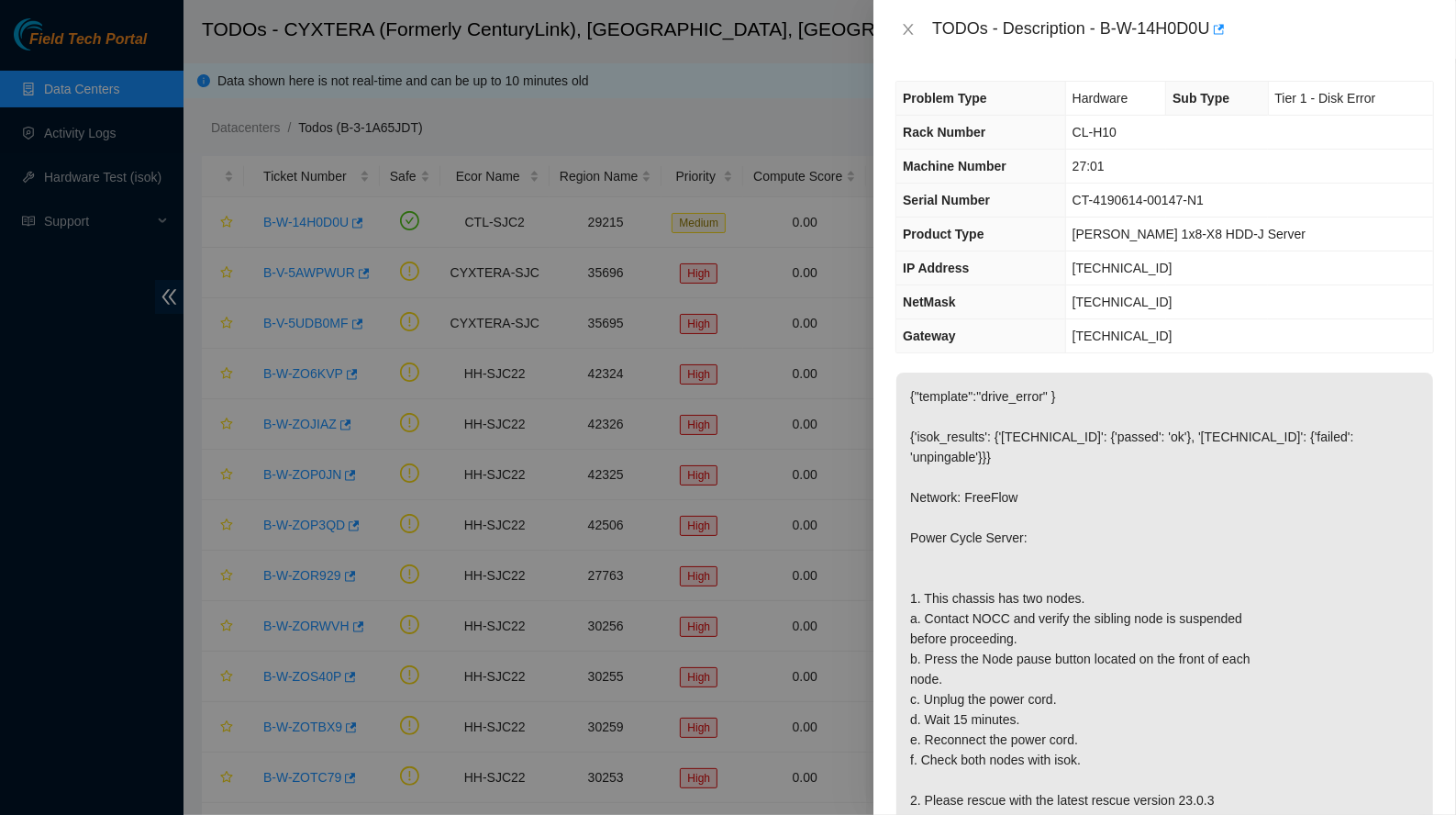
click at [1186, 145] on td "CL-H10" at bounding box center [1250, 133] width 368 height 34
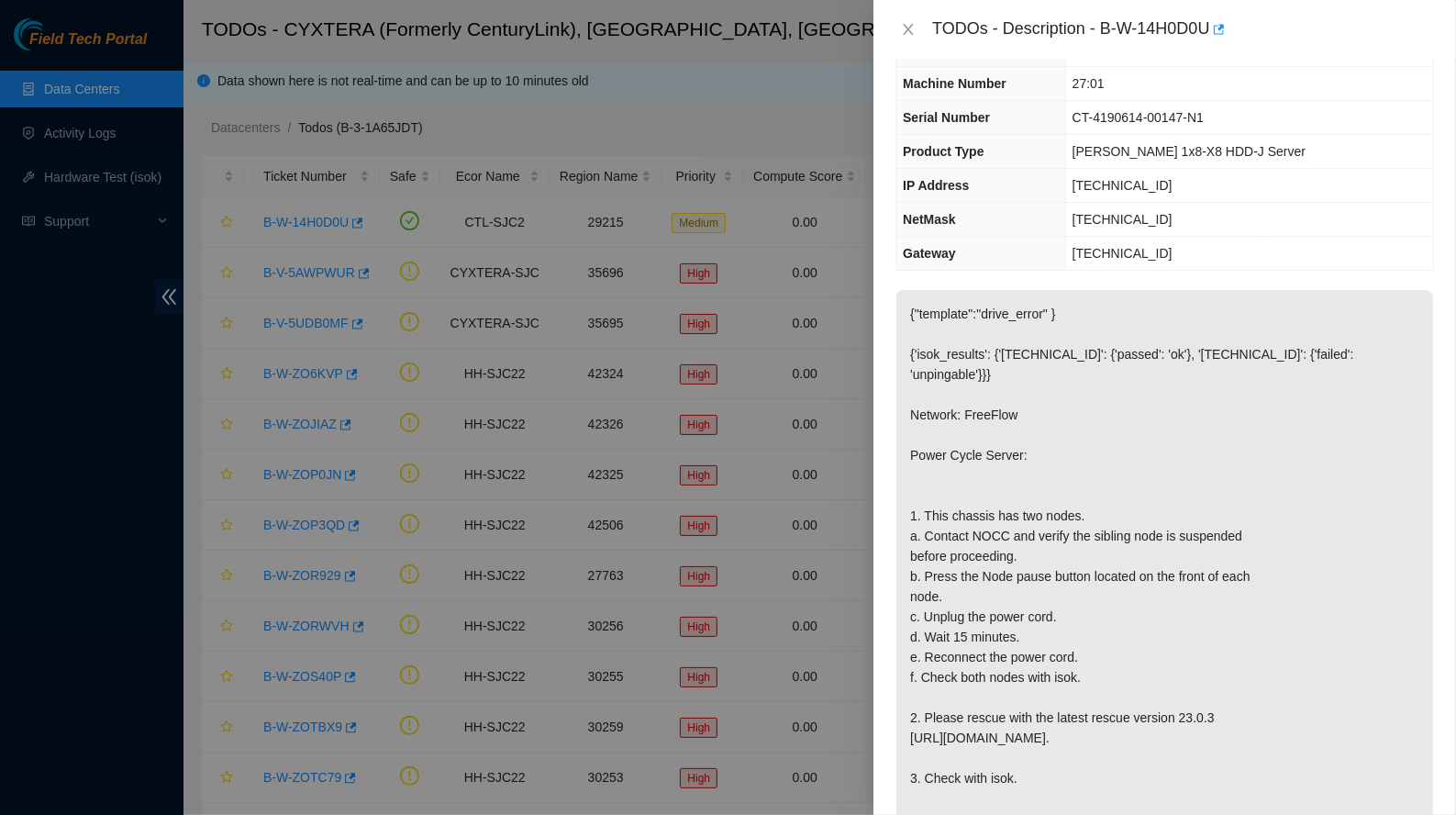
click at [1186, 122] on td "CT-4190614-00147-N1" at bounding box center [1250, 118] width 368 height 34
click at [1186, 135] on td "[PERSON_NAME] 1x8-X8 HDD-J Server" at bounding box center [1250, 151] width 368 height 34
click at [1186, 92] on td "27:01" at bounding box center [1250, 84] width 368 height 34
click at [1186, 124] on td "CT-4190614-00147-N1" at bounding box center [1250, 118] width 368 height 34
drag, startPoint x: 1180, startPoint y: 63, endPoint x: 1274, endPoint y: 126, distance: 113.2
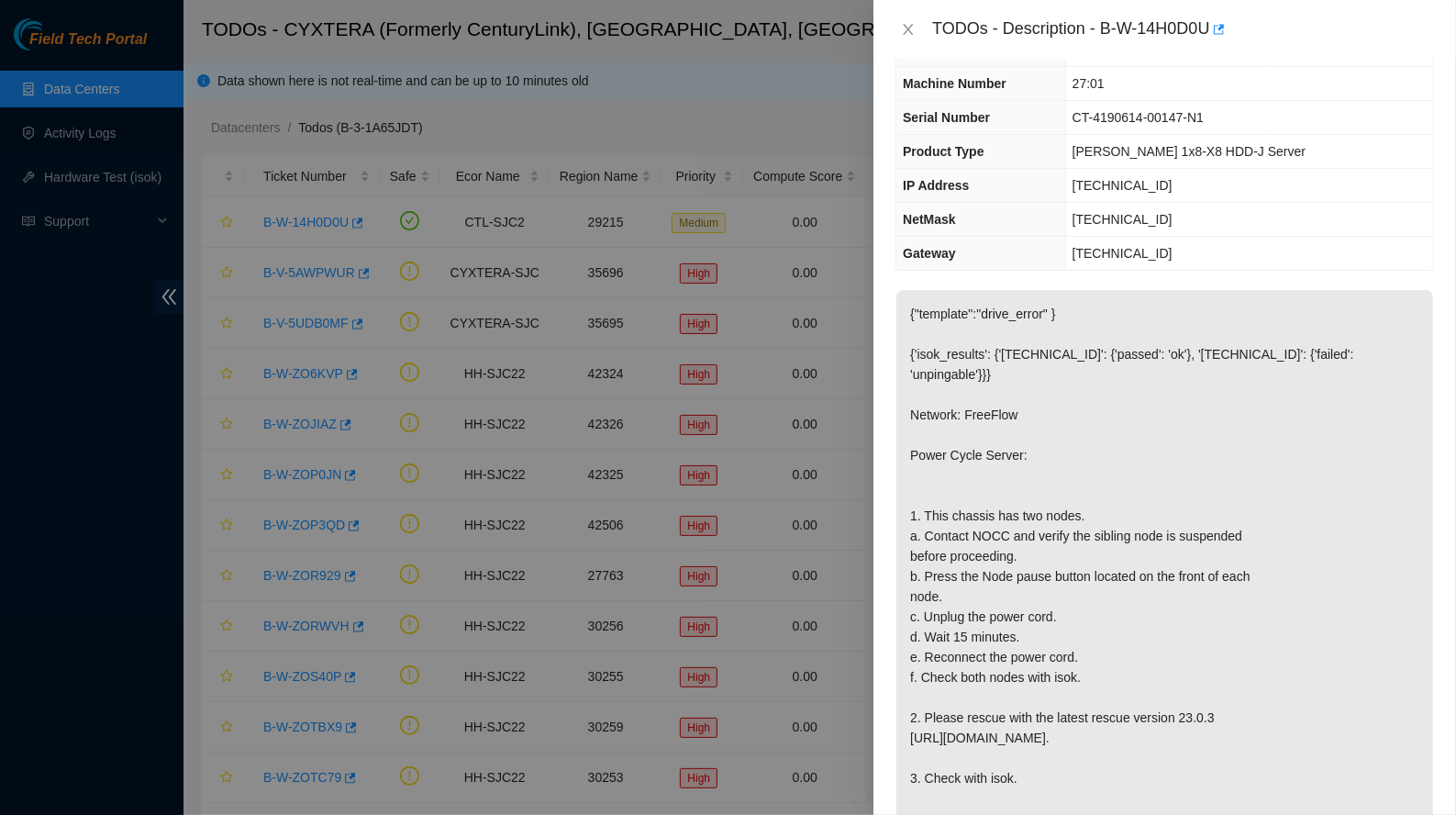
click at [1179, 67] on td "CL-H10" at bounding box center [1250, 50] width 368 height 34
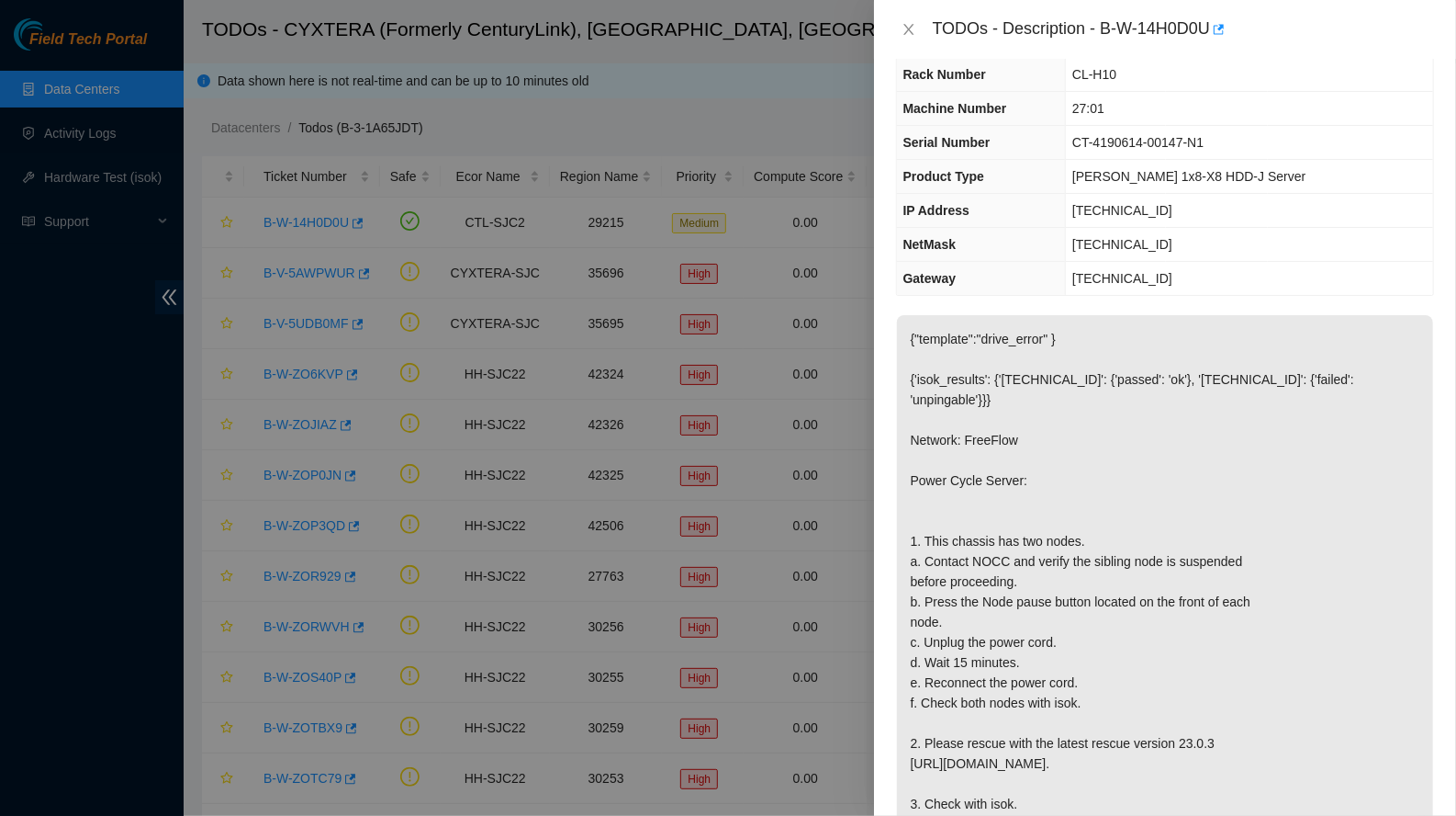
drag, startPoint x: 1141, startPoint y: 136, endPoint x: 1156, endPoint y: 188, distance: 54.1
click at [1141, 136] on span "CT-4190614-00147-N1" at bounding box center [1137, 142] width 131 height 15
click at [1186, 15] on div "TODOs - Description - B-W-14H0D0U" at bounding box center [1183, 30] width 502 height 30
drag, startPoint x: 1200, startPoint y: 14, endPoint x: 1101, endPoint y: 29, distance: 100.1
click at [1101, 29] on div "TODOs - Description - B-W-14H0D0U" at bounding box center [1183, 30] width 502 height 30
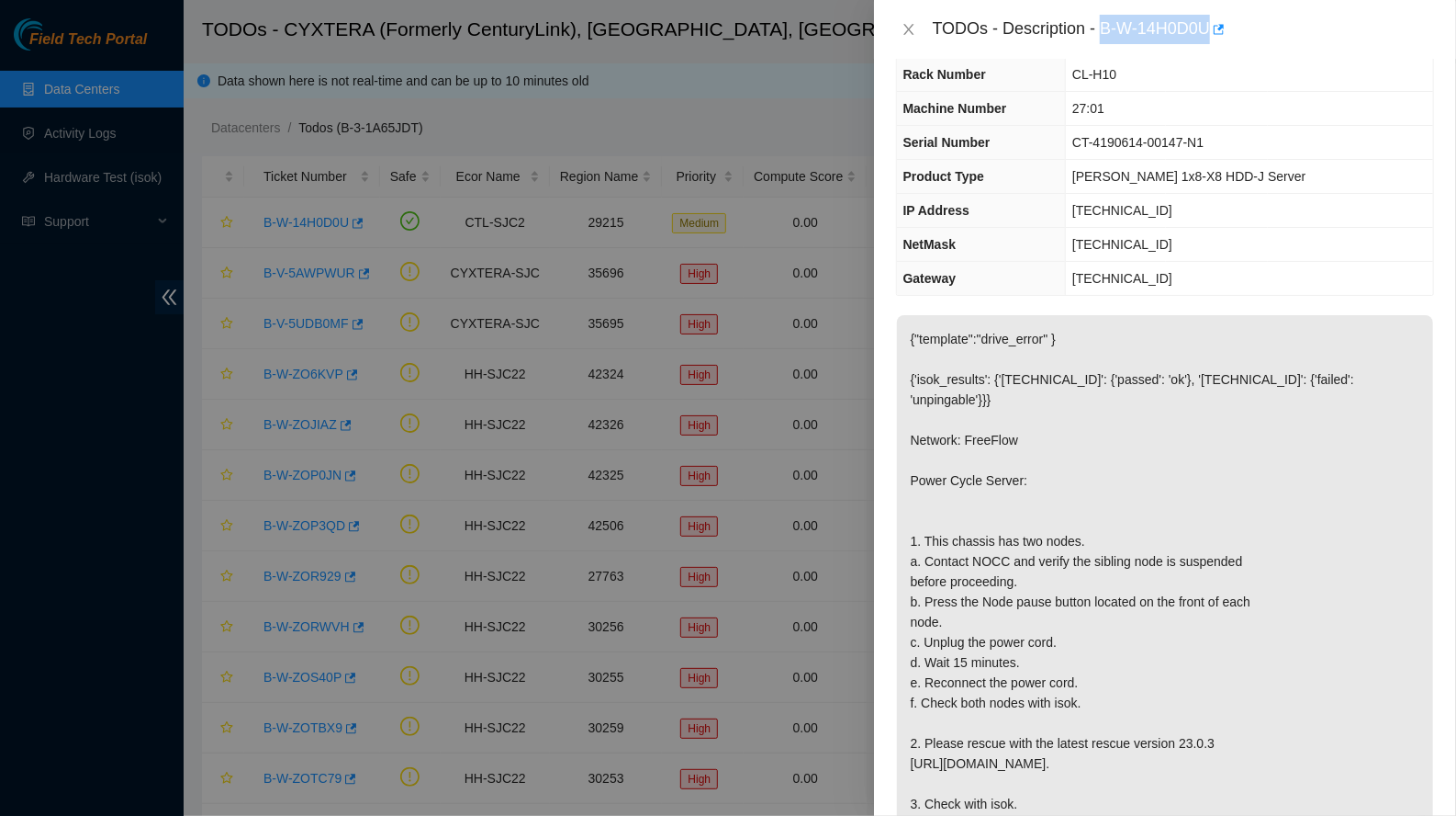
copy div "B-W-14H0D0U"
click at [819, 219] on div at bounding box center [728, 408] width 1456 height 816
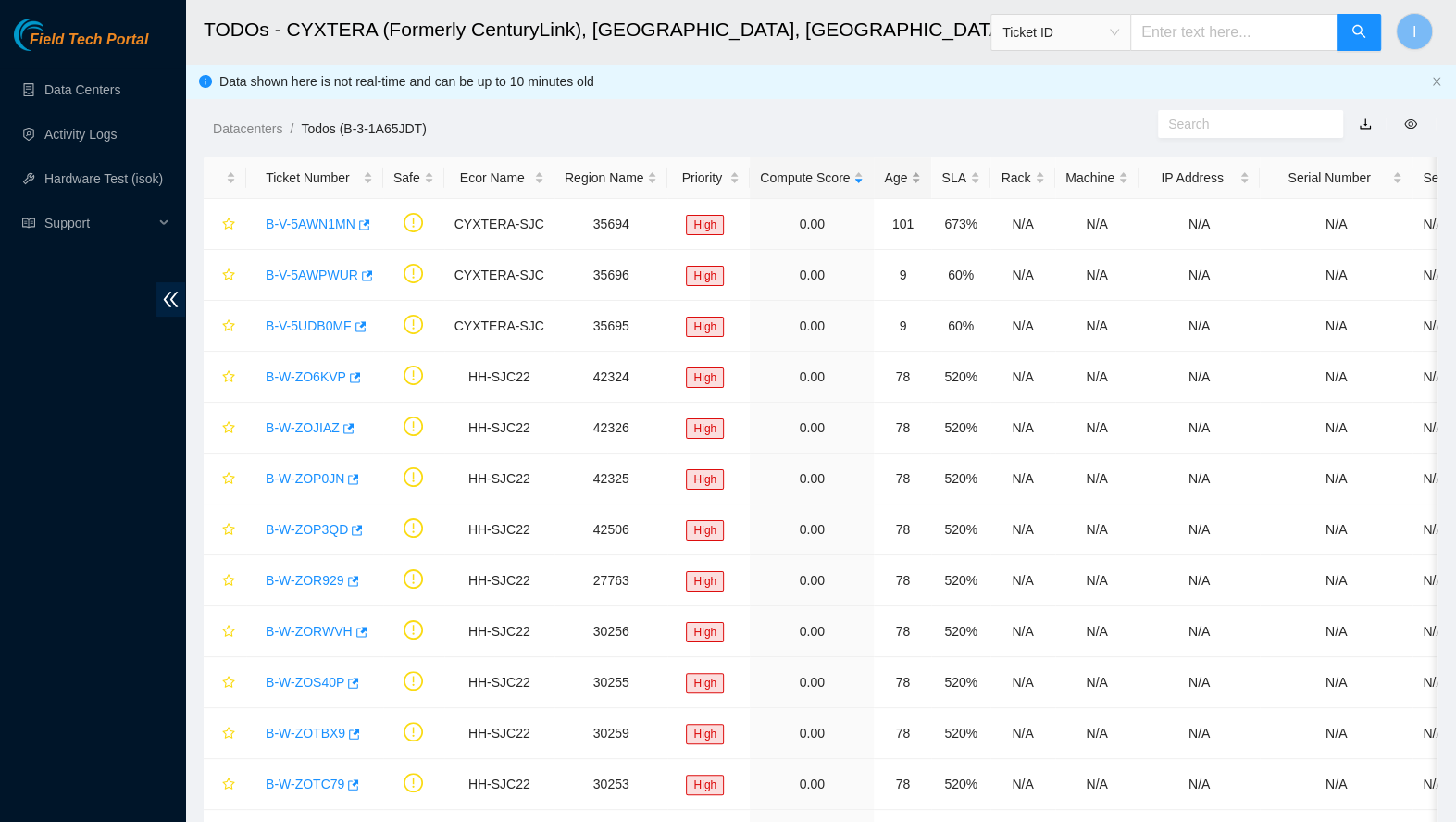
click at [898, 187] on div "Age" at bounding box center [902, 177] width 37 height 21
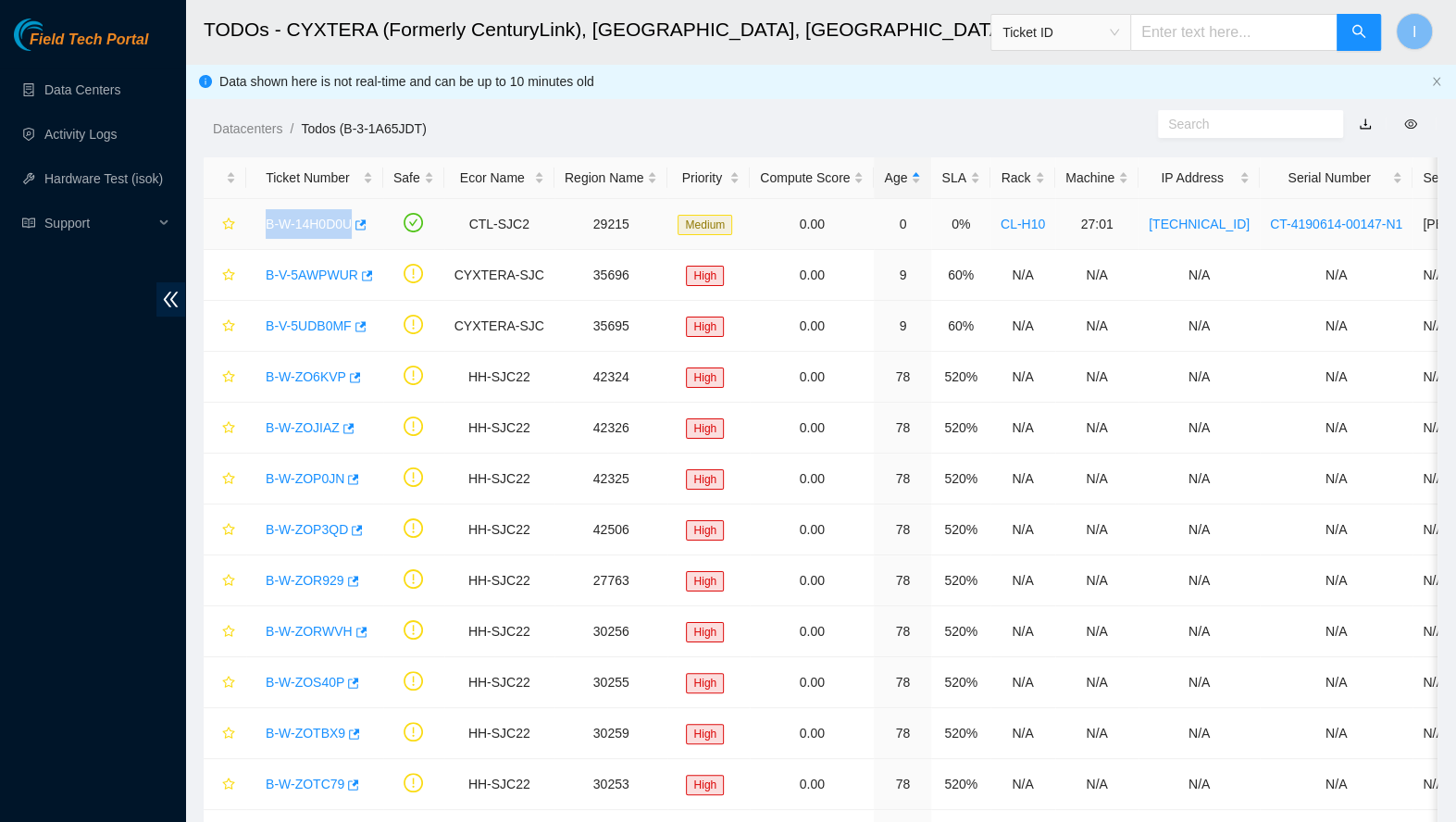
drag, startPoint x: 259, startPoint y: 218, endPoint x: 366, endPoint y: 217, distance: 107.0
click at [366, 217] on div "B-W-14H0D0U" at bounding box center [315, 224] width 117 height 30
copy link "B-W-14H0D0U"
click at [311, 218] on link "B-W-14H0D0U" at bounding box center [308, 223] width 86 height 15
